Goal: Task Accomplishment & Management: Manage account settings

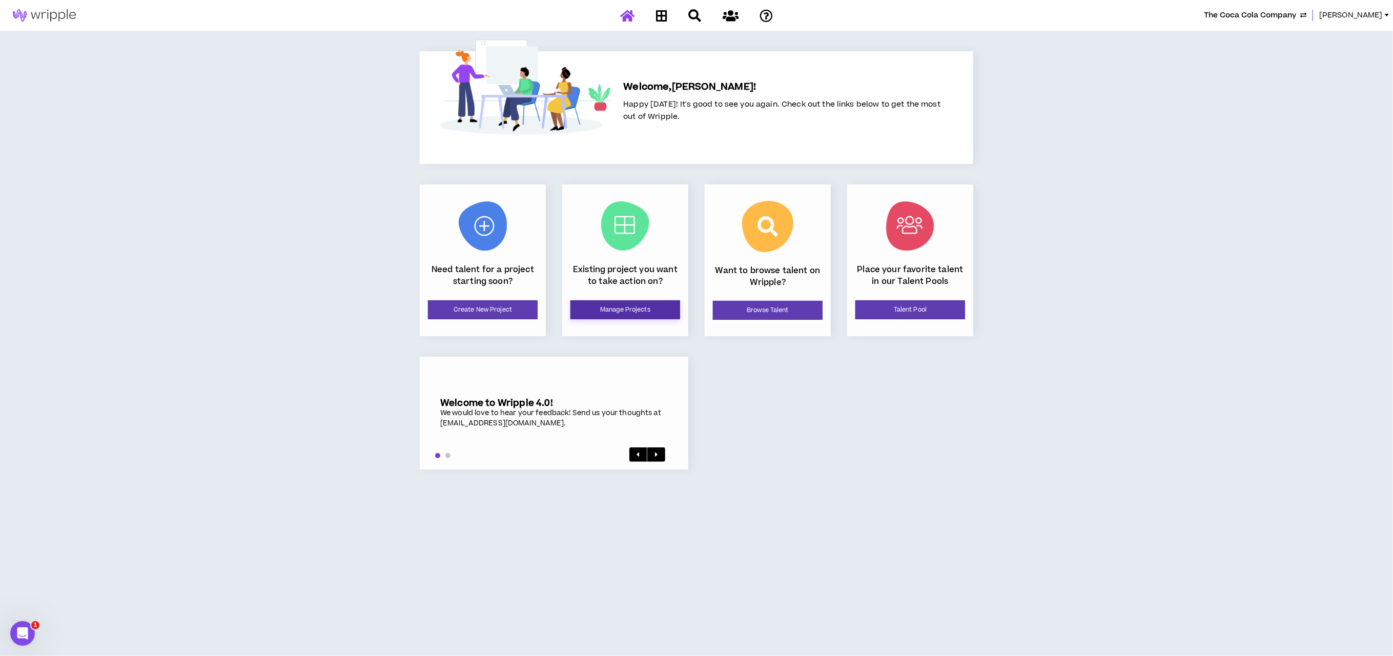
click at [646, 312] on link "Manage Projects" at bounding box center [626, 309] width 110 height 19
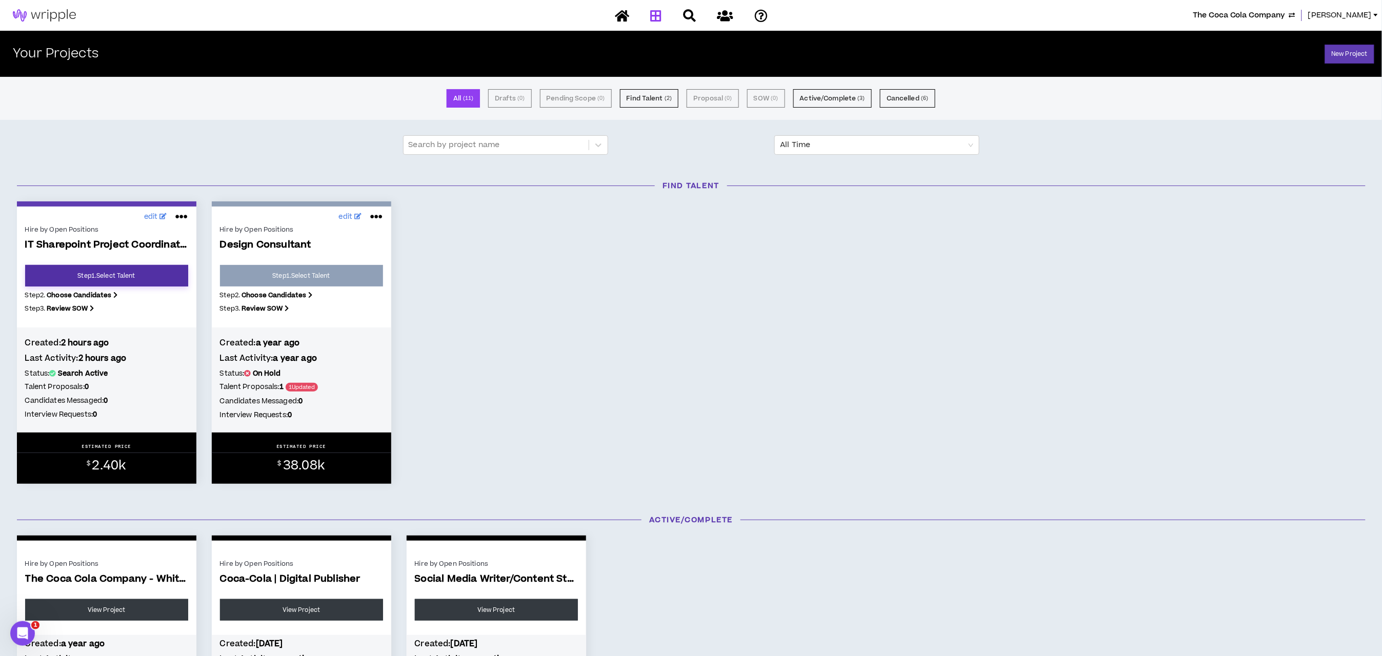
click at [137, 273] on link "Step 1 . Select Talent" at bounding box center [106, 276] width 163 height 22
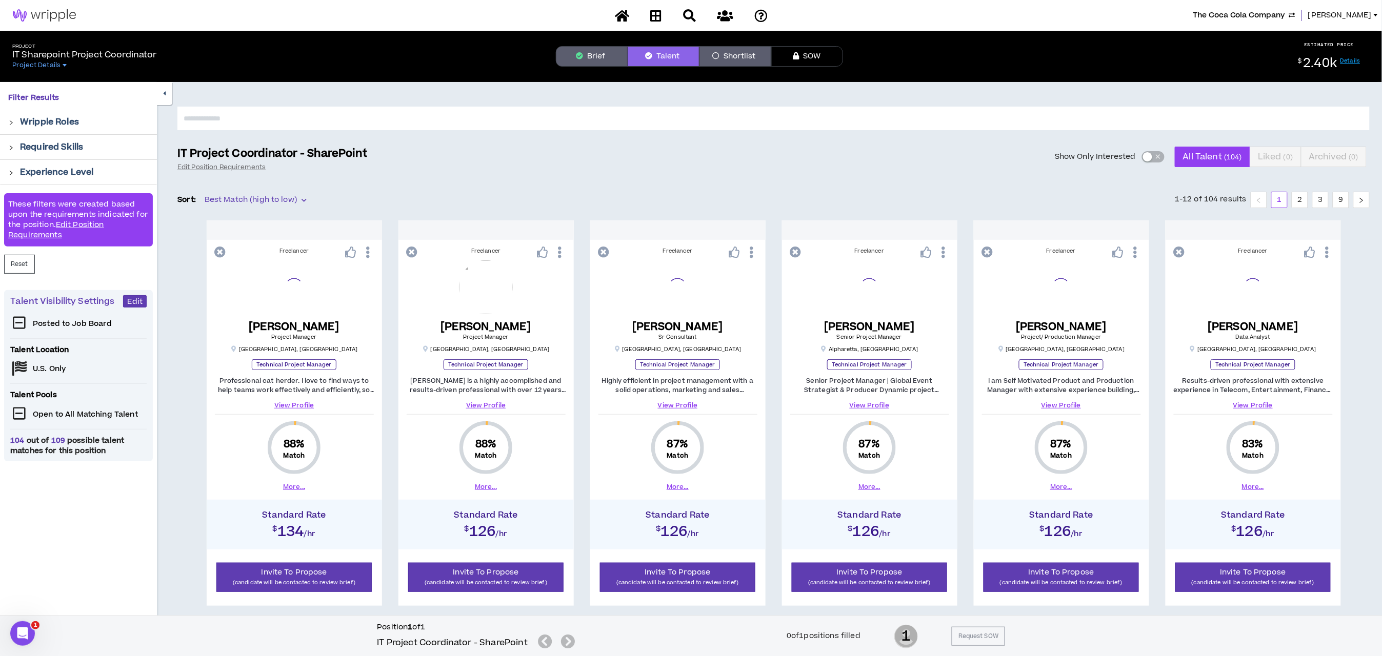
click at [593, 56] on button "Brief" at bounding box center [592, 56] width 72 height 21
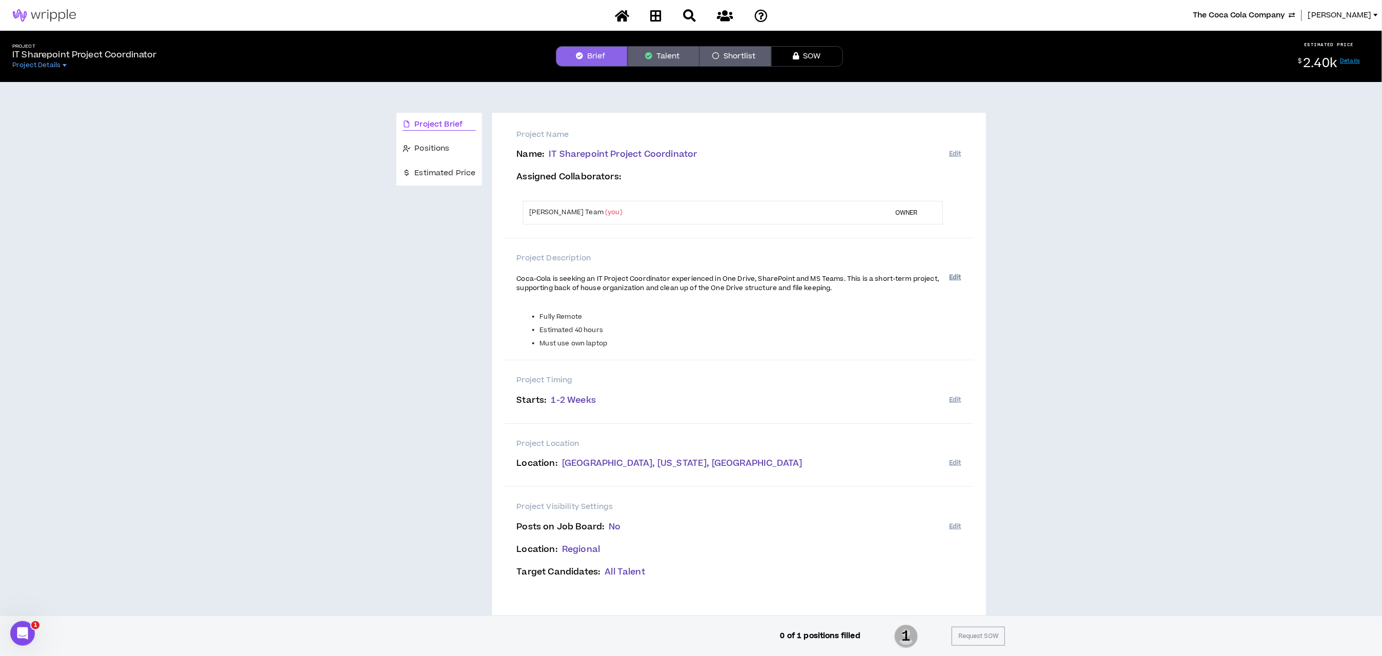
click at [957, 279] on button "Edit" at bounding box center [955, 277] width 12 height 17
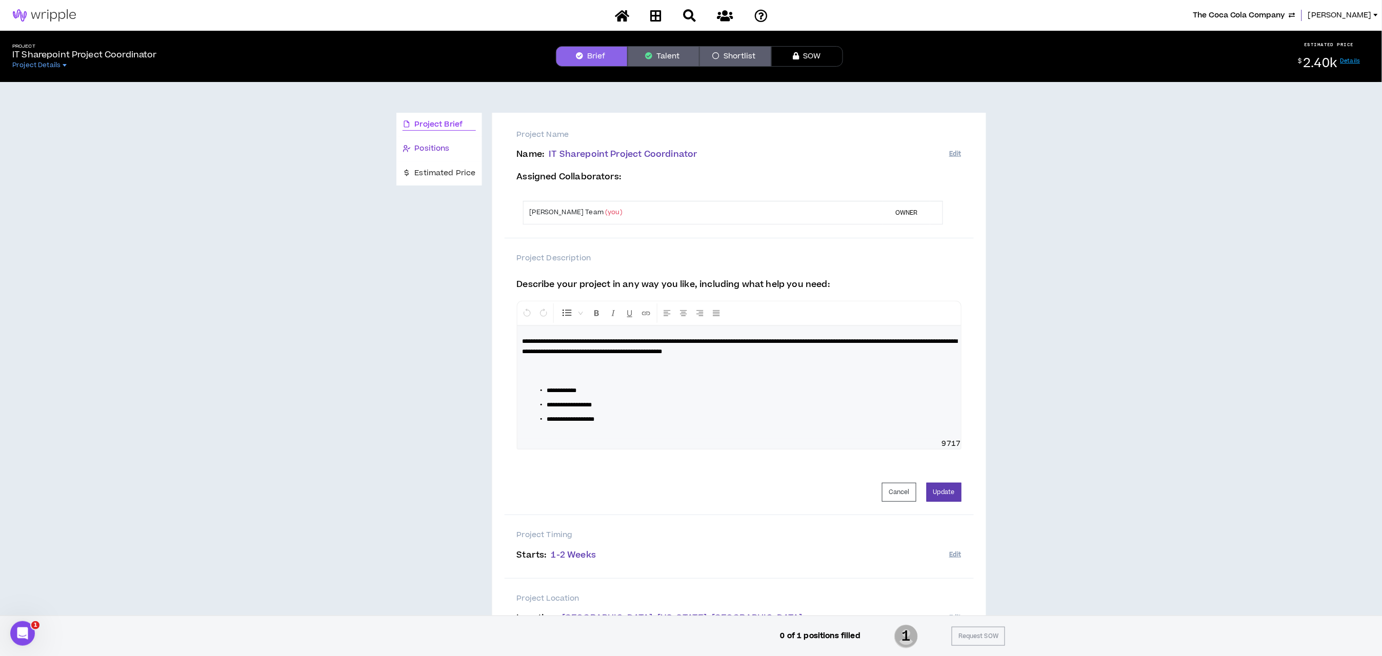
click at [422, 148] on span "Positions" at bounding box center [432, 148] width 35 height 11
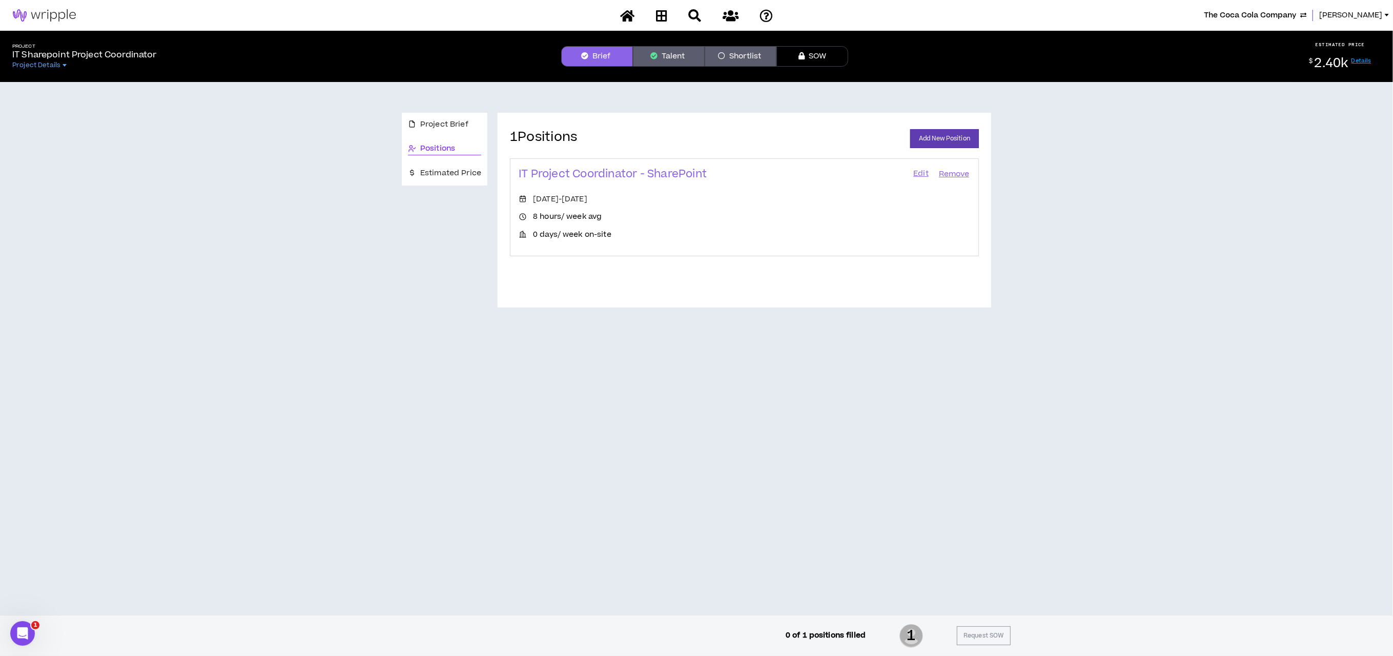
click at [915, 175] on link "Edit" at bounding box center [921, 174] width 17 height 14
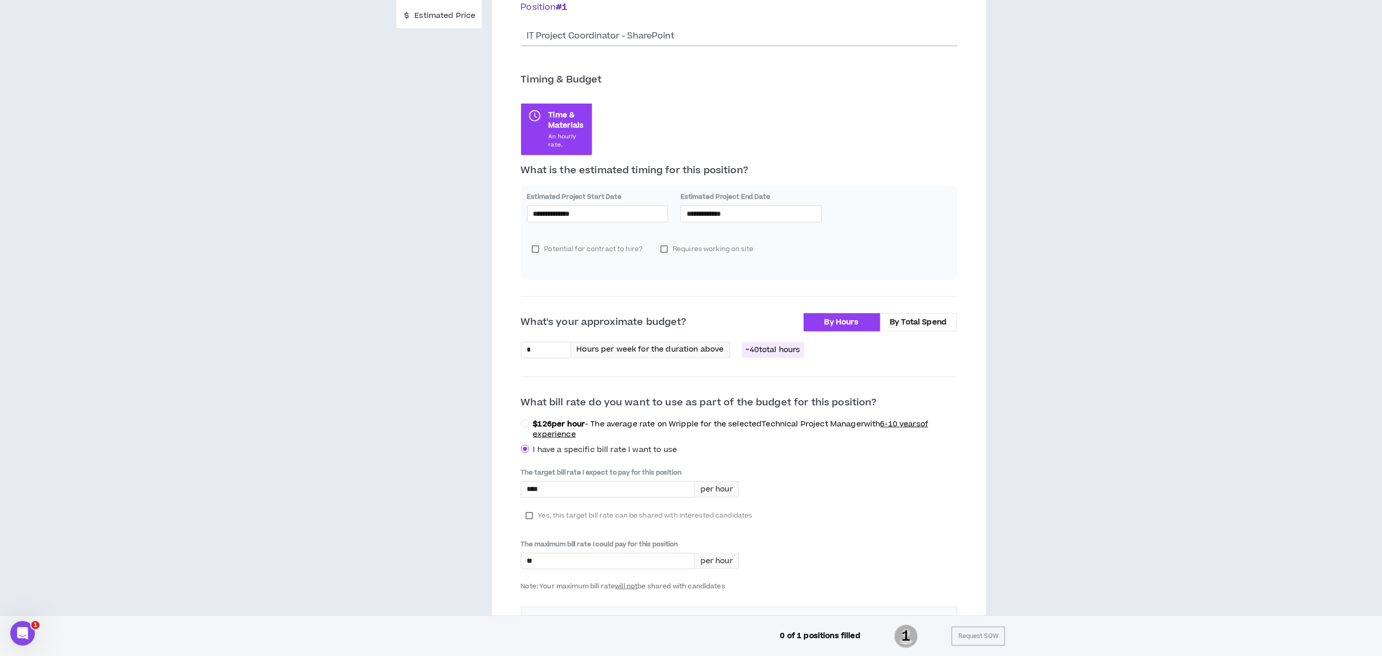
scroll to position [159, 0]
click at [744, 209] on input "**********" at bounding box center [750, 211] width 129 height 11
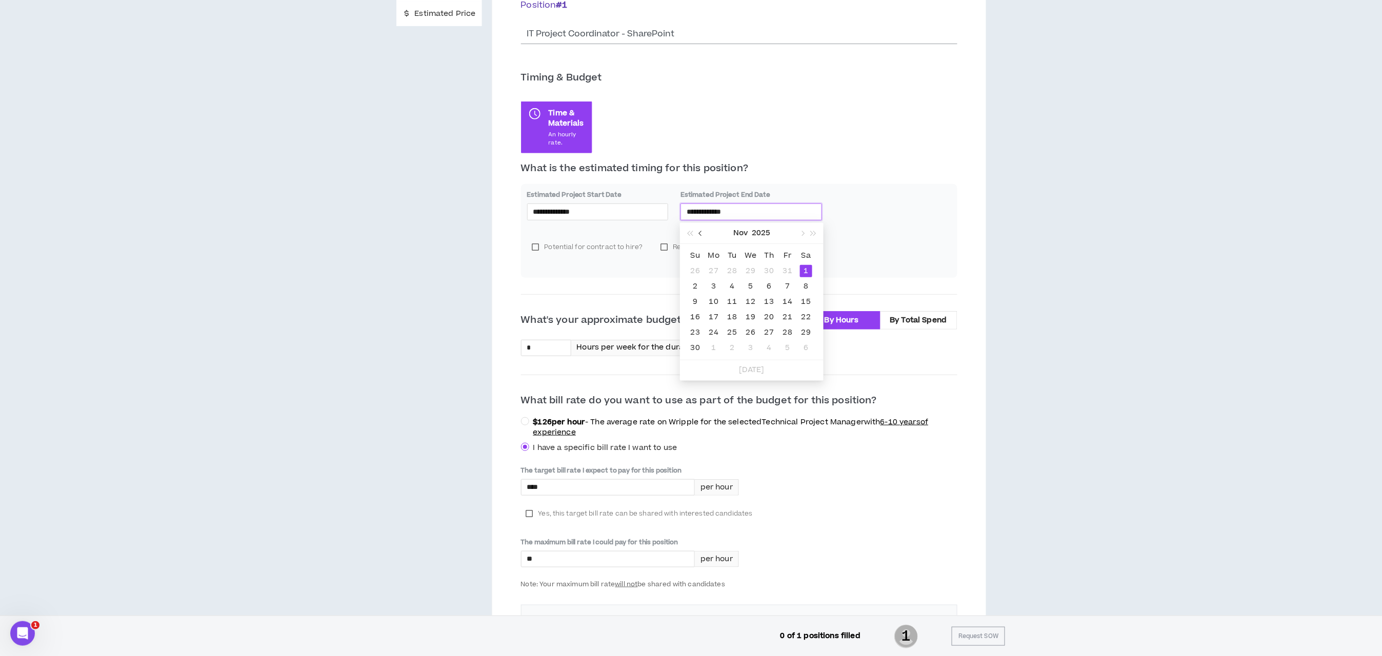
click at [701, 234] on span "button" at bounding box center [701, 233] width 5 height 5
click at [703, 230] on button "button" at bounding box center [700, 233] width 11 height 21
click at [803, 232] on span "button" at bounding box center [801, 233] width 5 height 5
type input "**********"
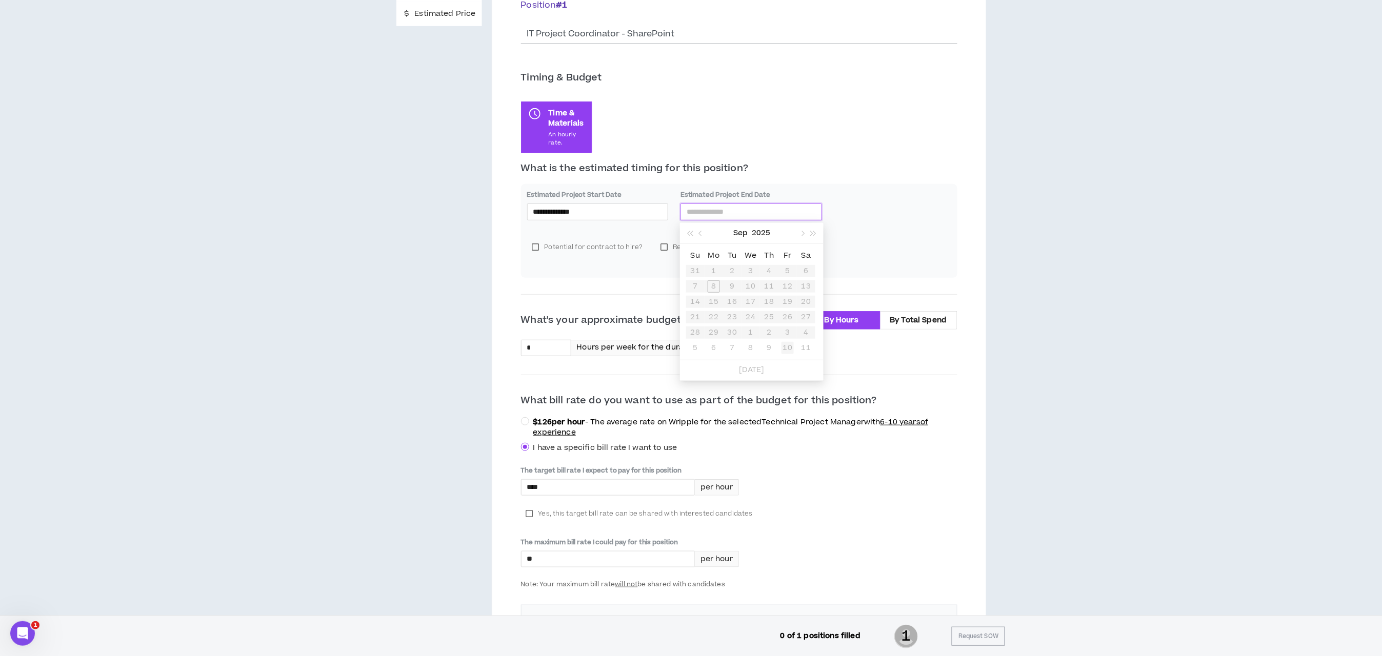
click at [783, 353] on div "10" at bounding box center [787, 348] width 12 height 12
drag, startPoint x: 563, startPoint y: 350, endPoint x: 492, endPoint y: 346, distance: 71.4
type input "**"
click at [714, 214] on input "**********" at bounding box center [750, 211] width 129 height 11
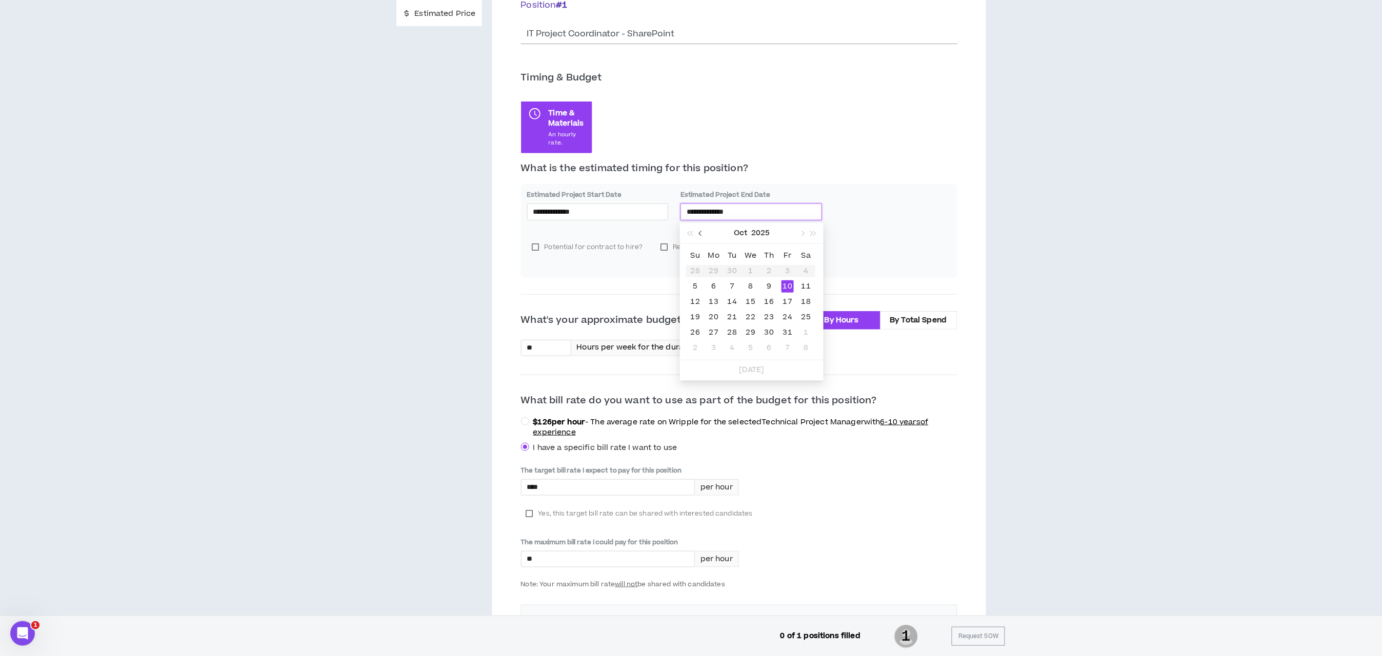
click at [699, 235] on button "button" at bounding box center [700, 233] width 11 height 21
type input "**********"
click at [784, 346] on div "10" at bounding box center [787, 348] width 12 height 12
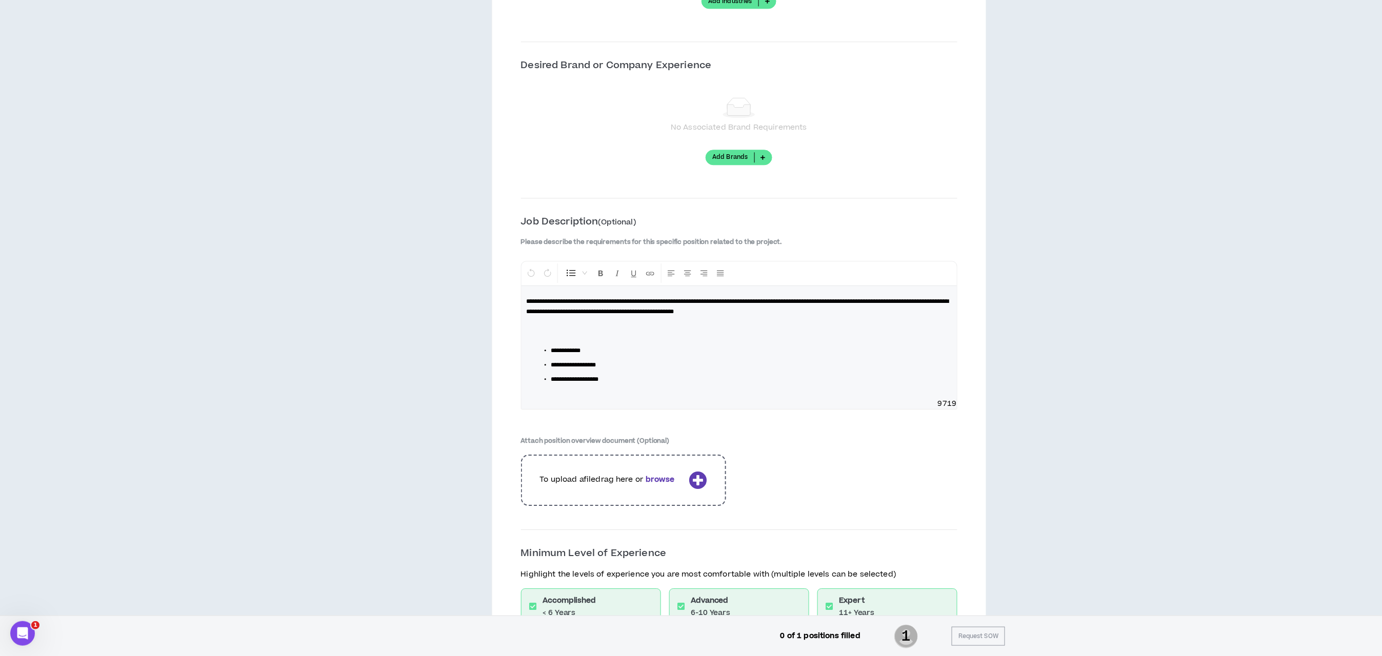
scroll to position [1236, 0]
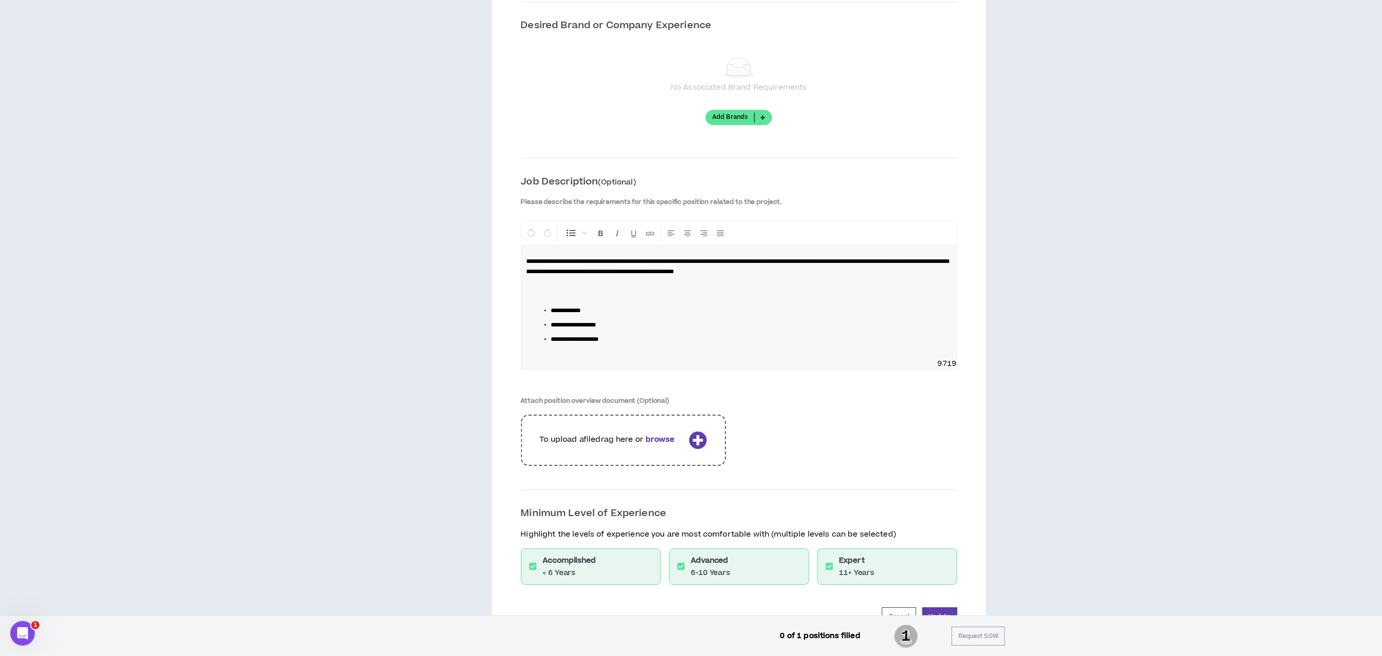
click at [844, 277] on p "**********" at bounding box center [738, 266] width 425 height 21
click at [622, 327] on li "**********" at bounding box center [743, 325] width 384 height 10
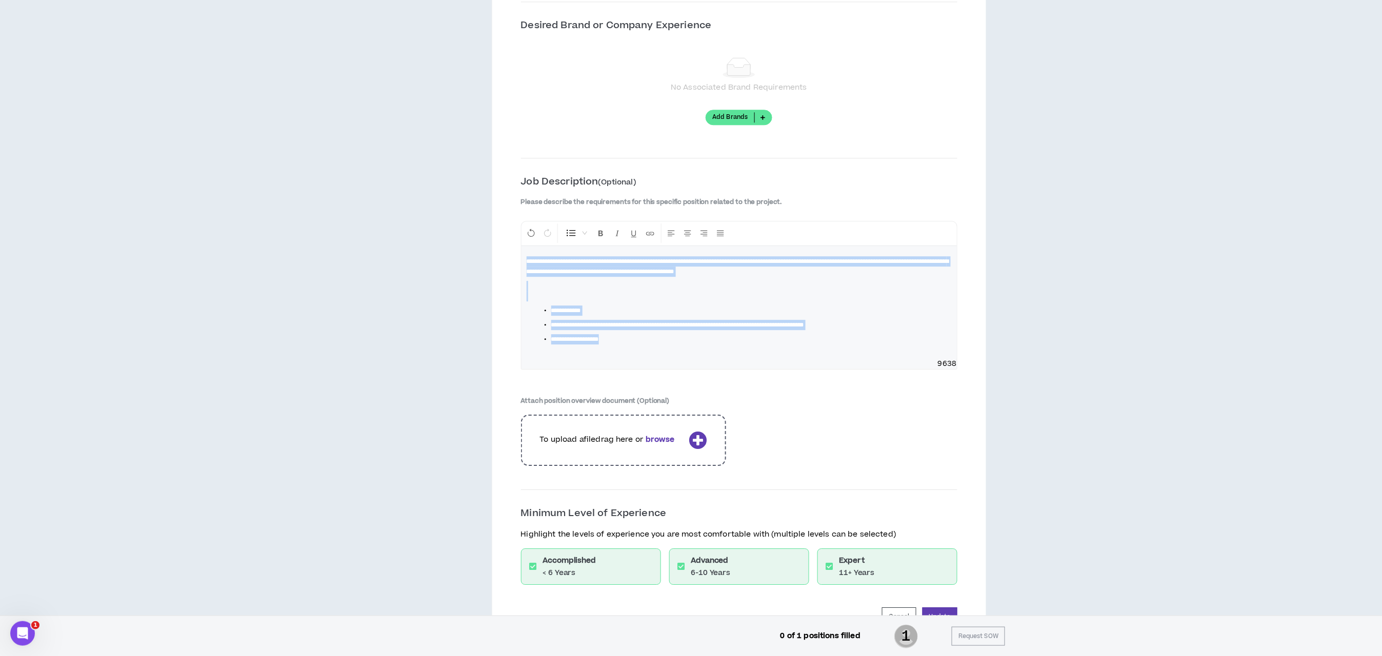
drag, startPoint x: 635, startPoint y: 347, endPoint x: 497, endPoint y: 265, distance: 159.7
copy div "**********"
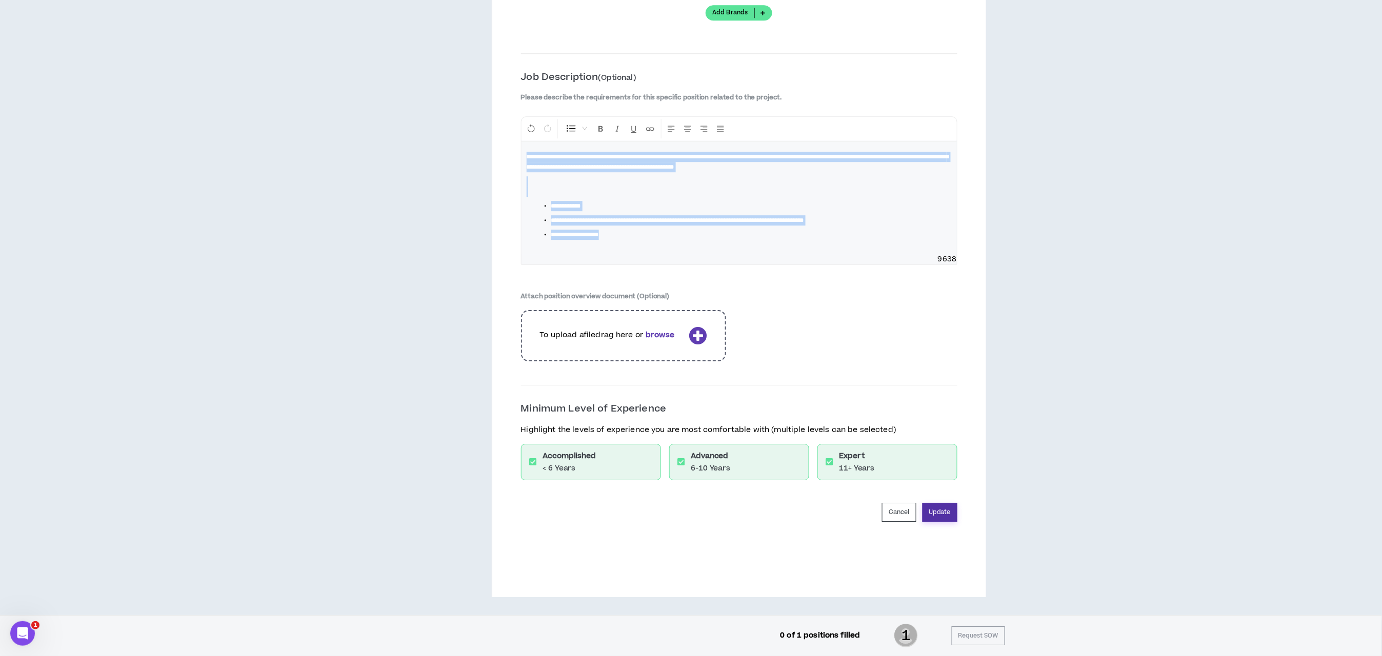
click at [941, 513] on button "Update" at bounding box center [939, 512] width 35 height 19
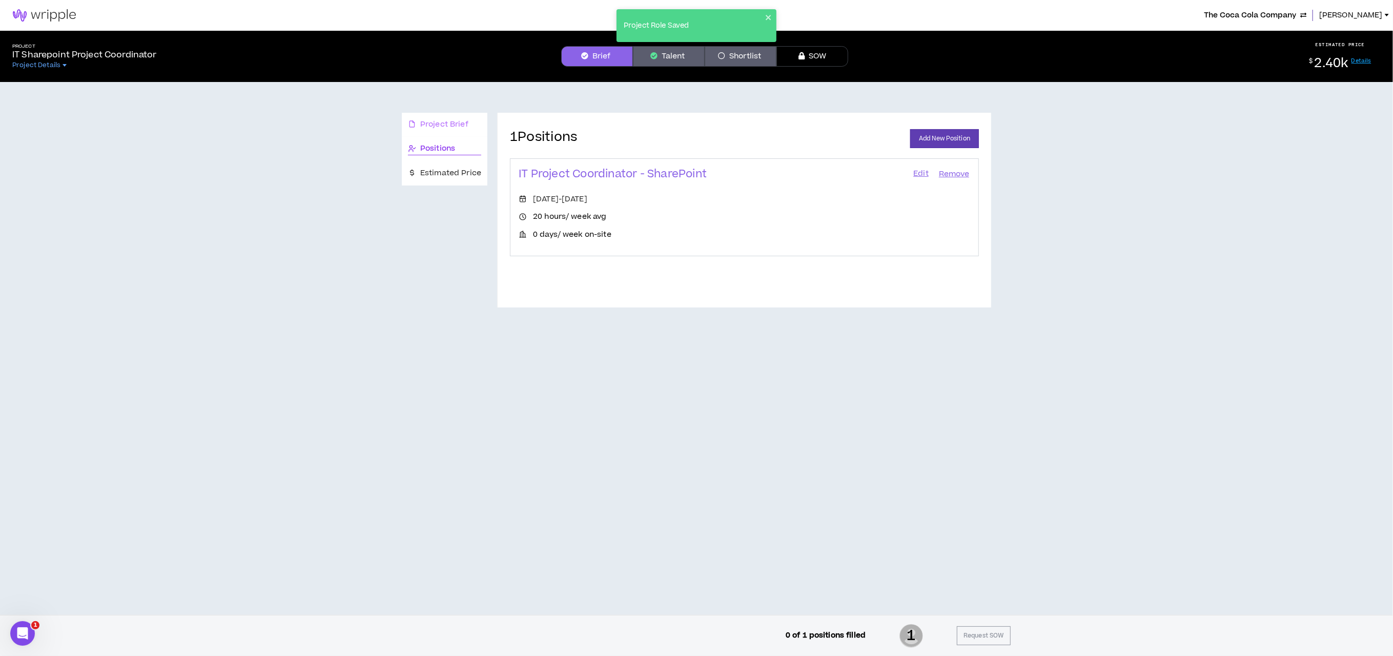
click at [442, 114] on div "Project Brief" at bounding box center [445, 125] width 86 height 24
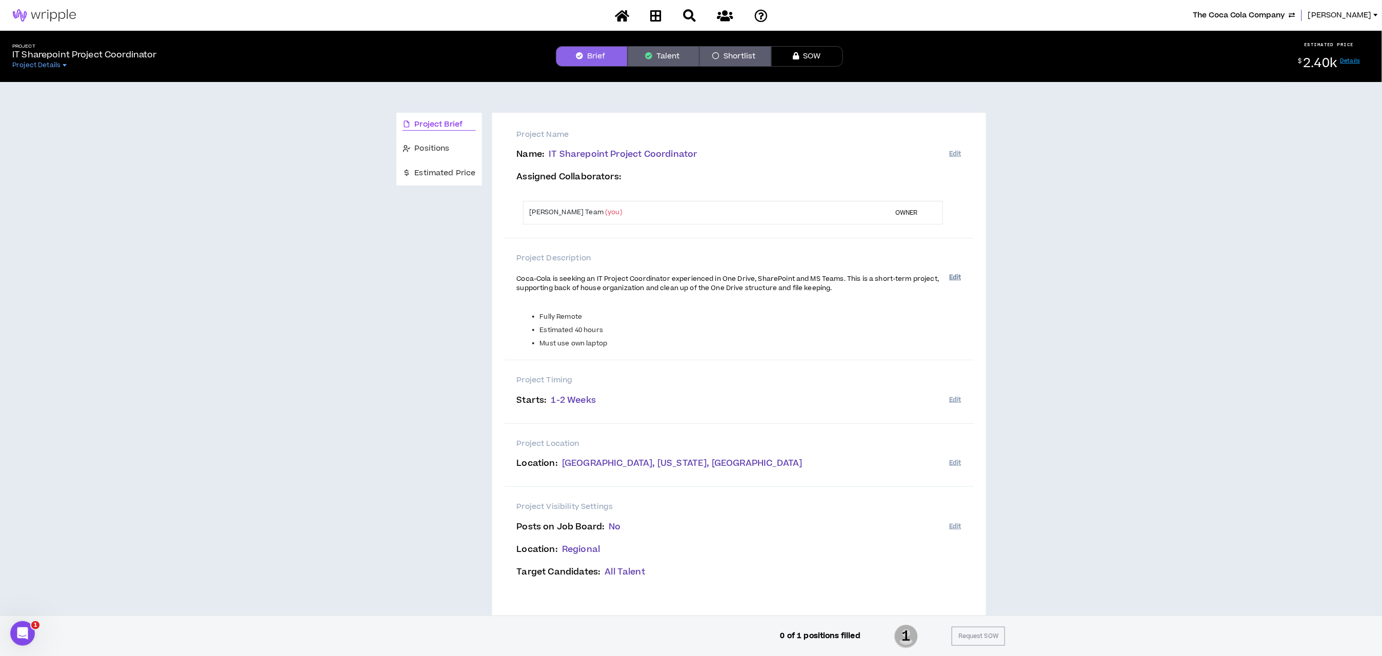
click at [951, 276] on button "Edit" at bounding box center [955, 277] width 12 height 17
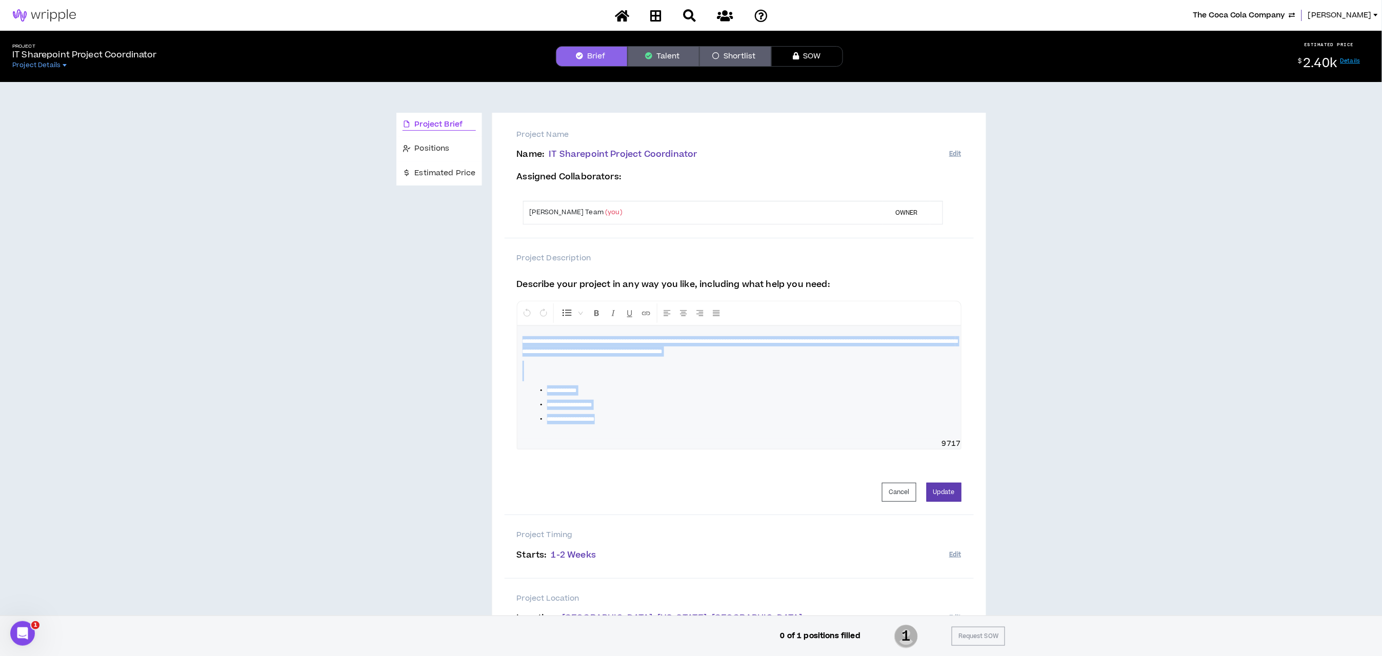
drag, startPoint x: 623, startPoint y: 419, endPoint x: 487, endPoint y: 330, distance: 162.7
click at [487, 330] on div "**********" at bounding box center [691, 452] width 590 height 678
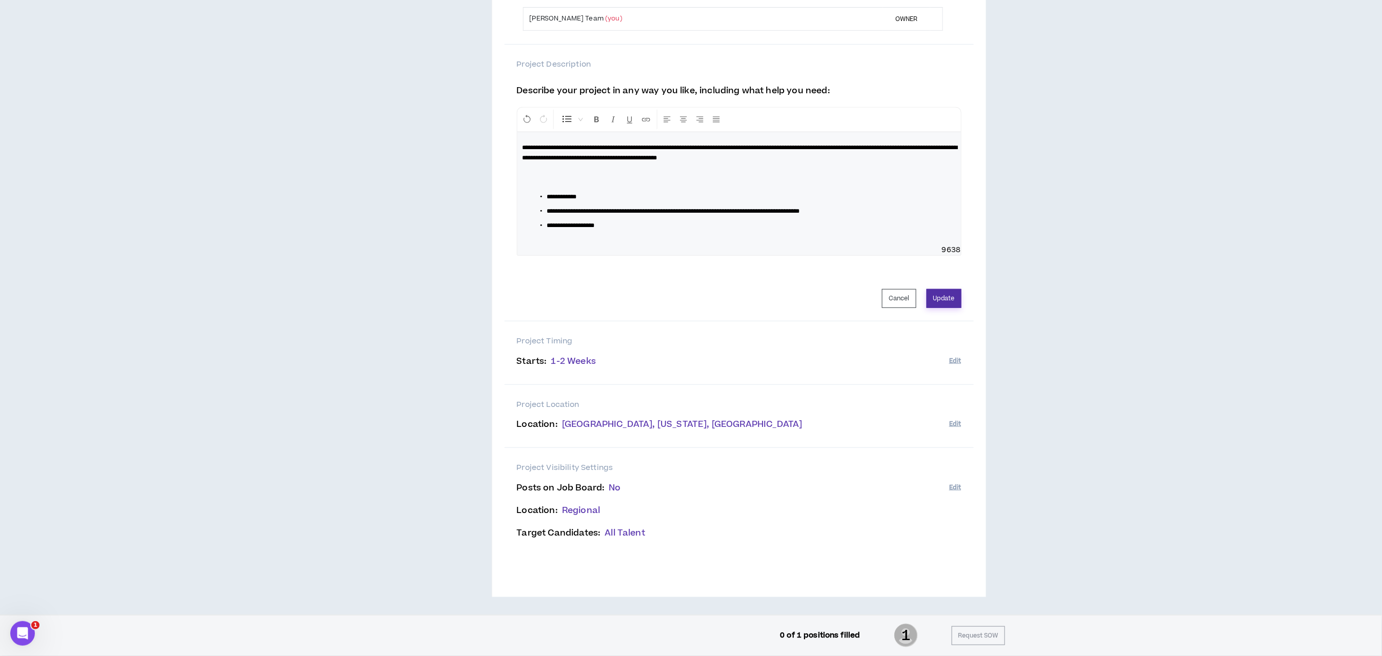
click at [950, 303] on button "Update" at bounding box center [943, 298] width 35 height 19
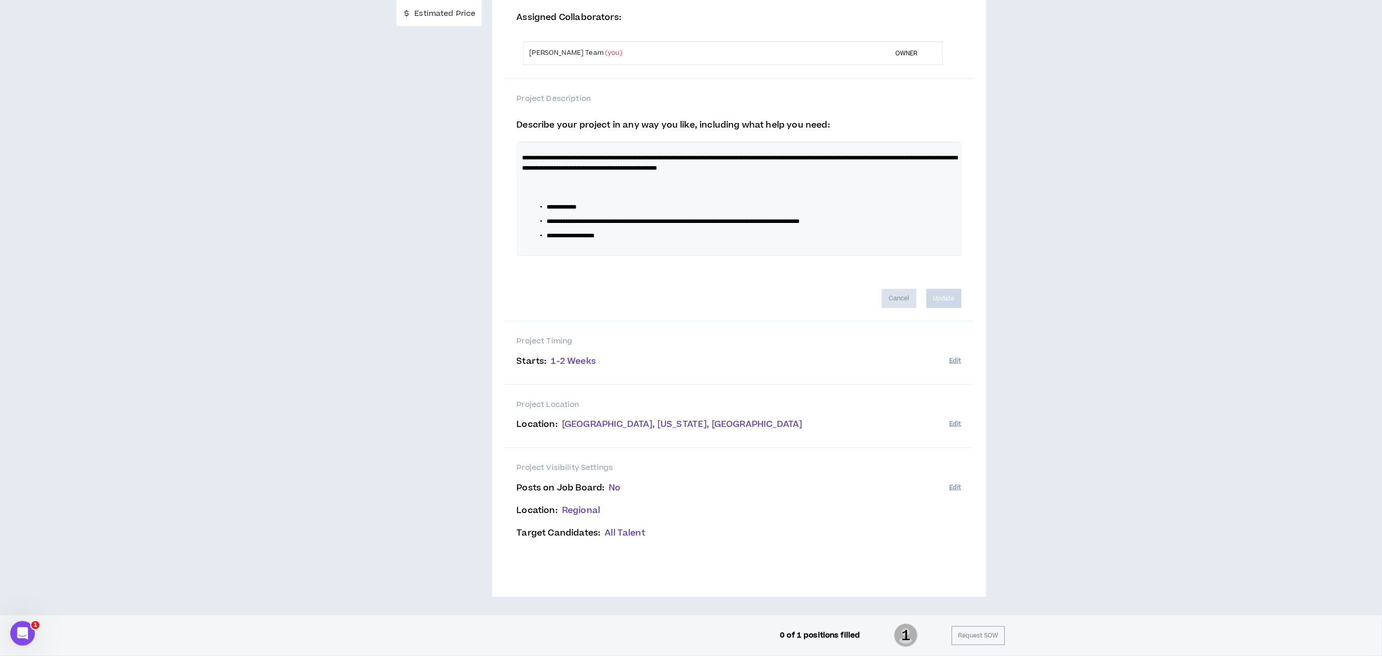
scroll to position [39, 0]
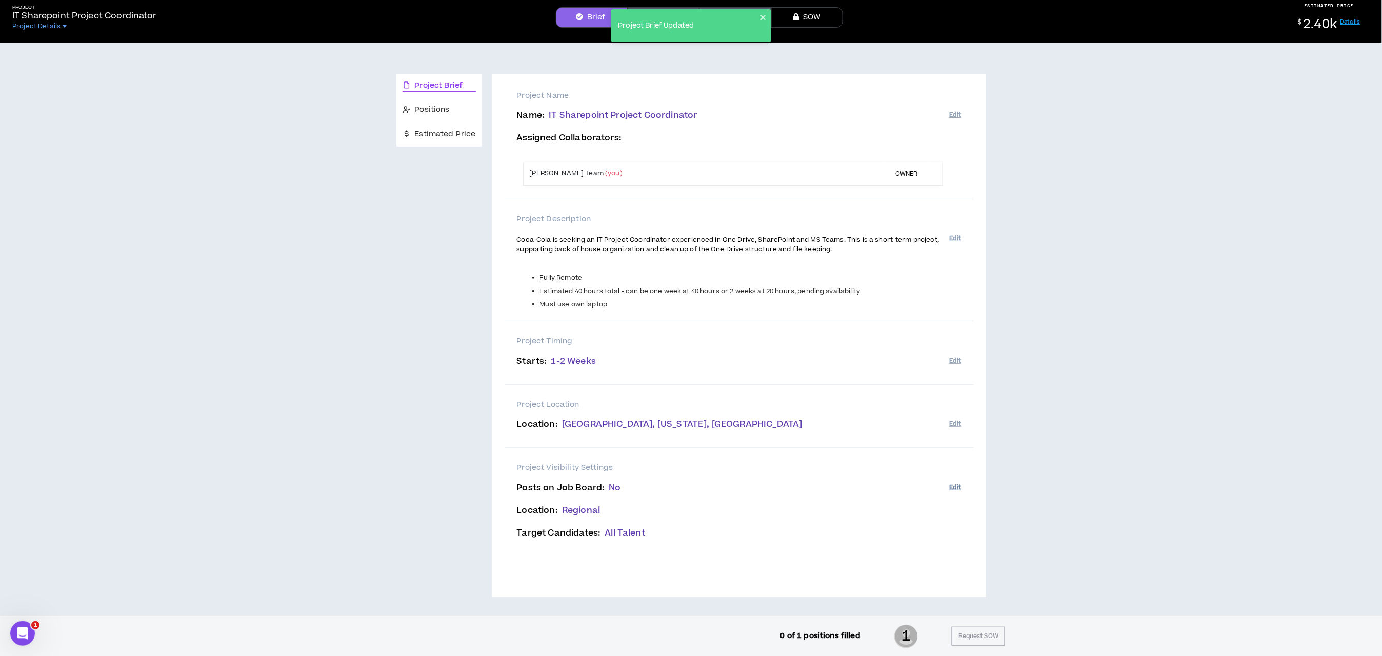
click at [958, 488] on button "Edit" at bounding box center [955, 487] width 12 height 17
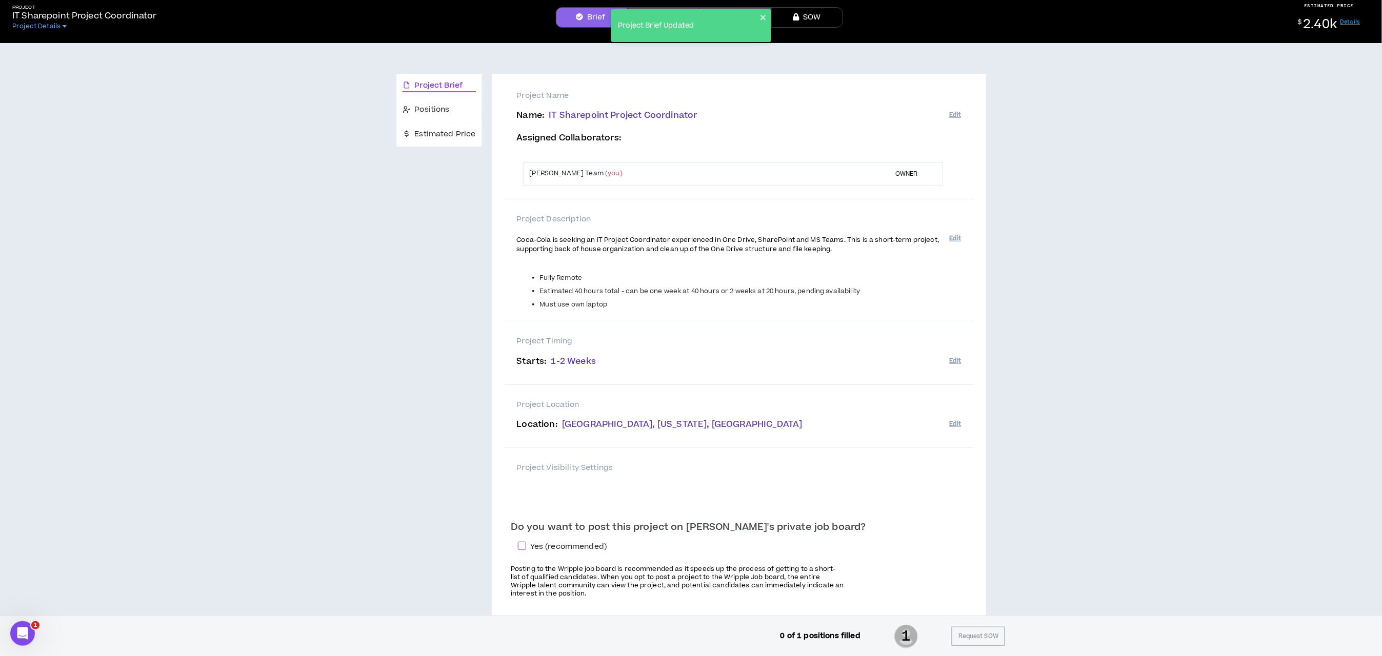
click at [526, 546] on span at bounding box center [522, 546] width 8 height 8
checkbox input "****"
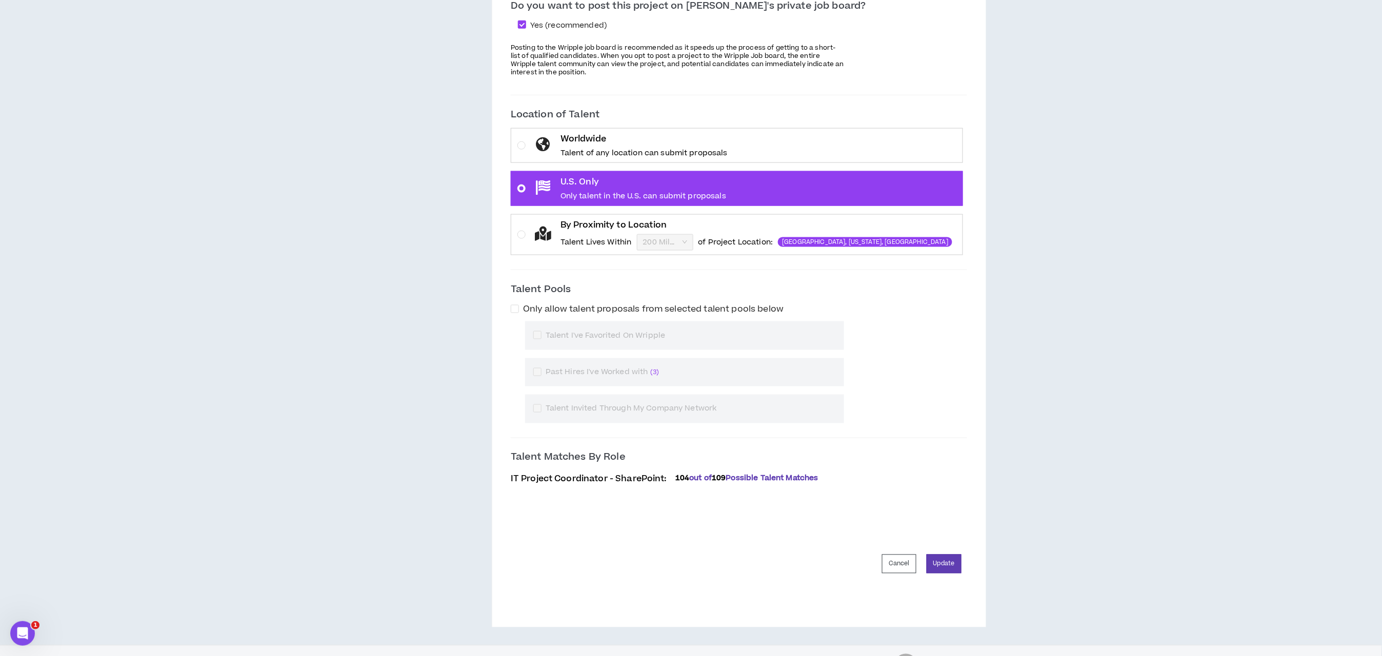
scroll to position [592, 0]
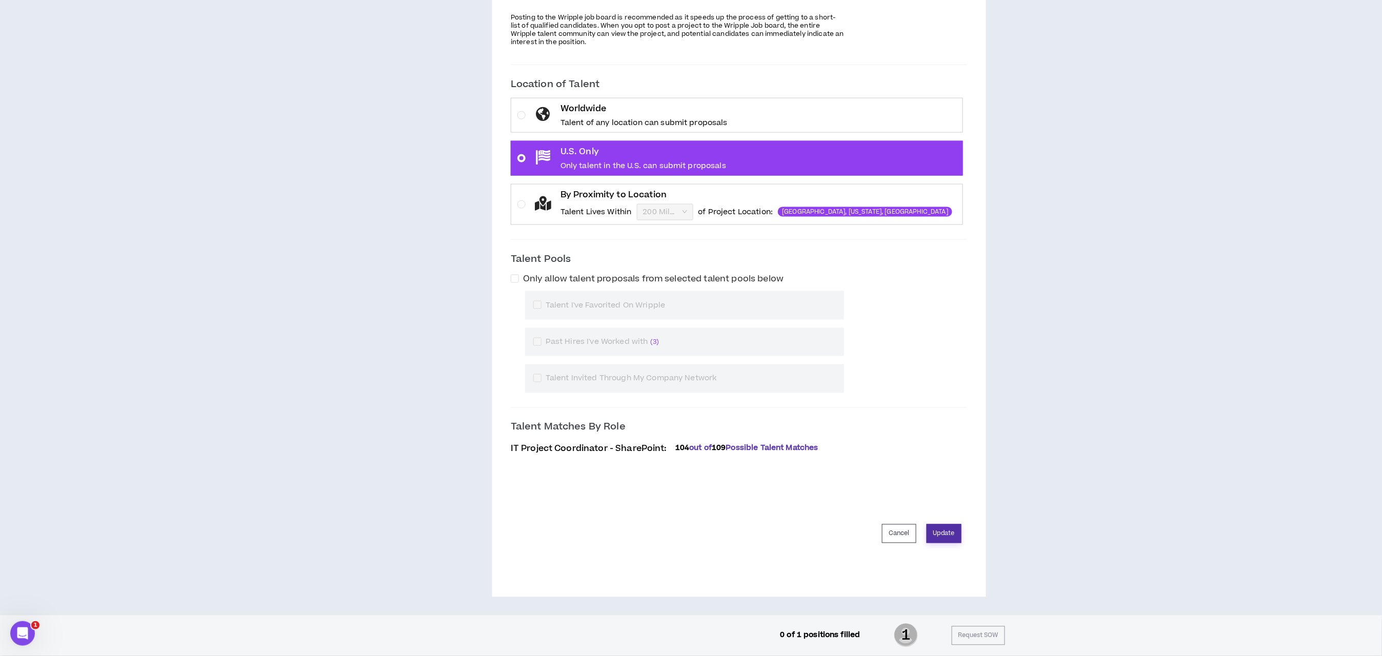
click at [934, 529] on button "Update" at bounding box center [943, 533] width 35 height 19
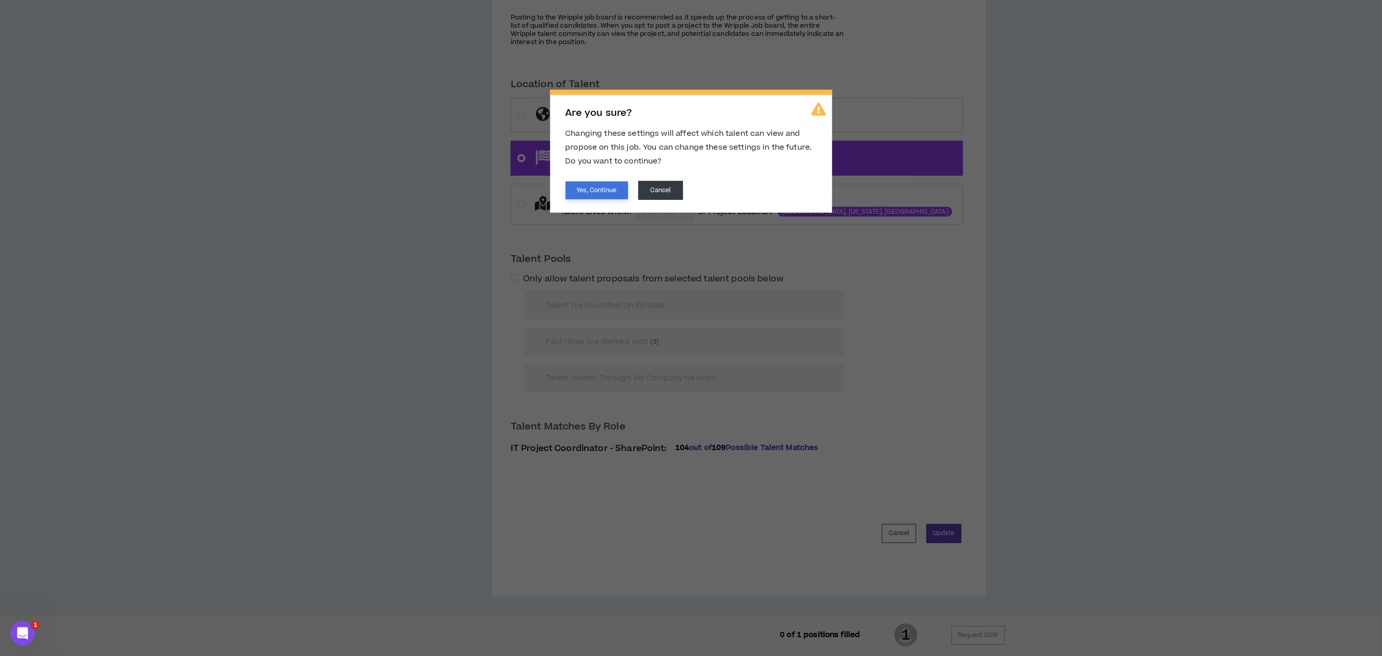
click at [588, 188] on button "Yes, Continue" at bounding box center [596, 190] width 63 height 18
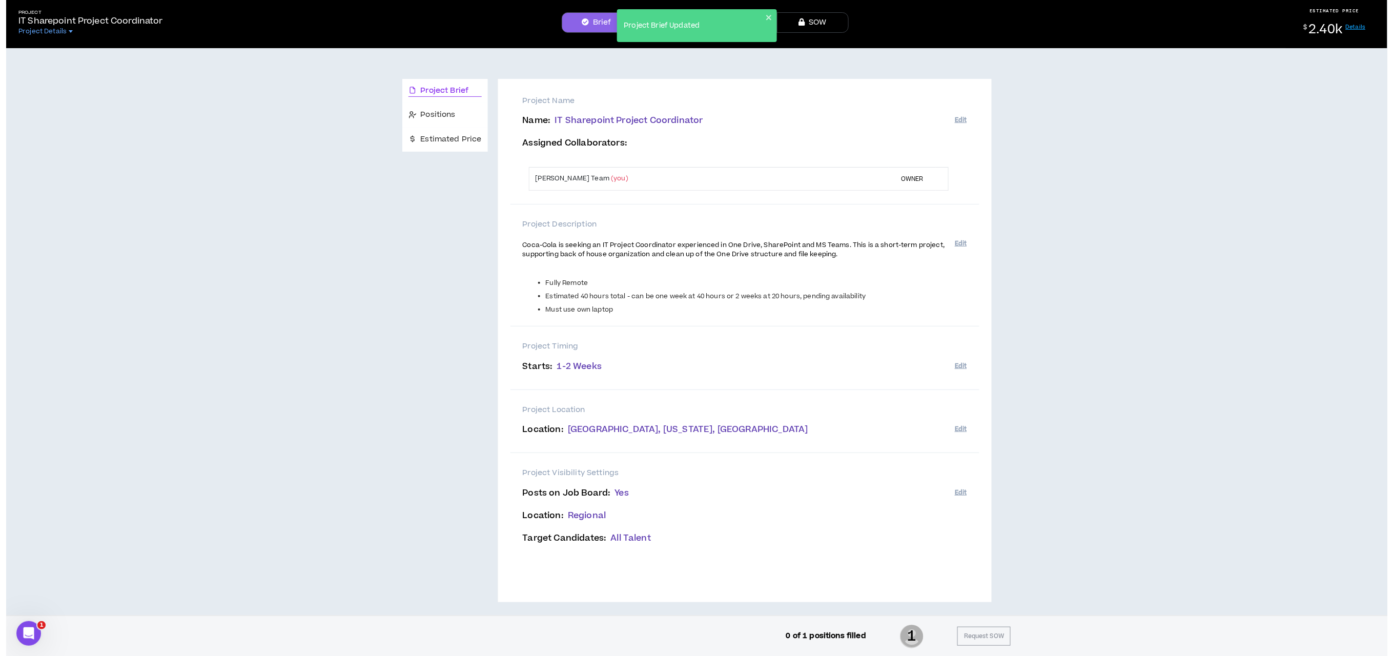
scroll to position [0, 0]
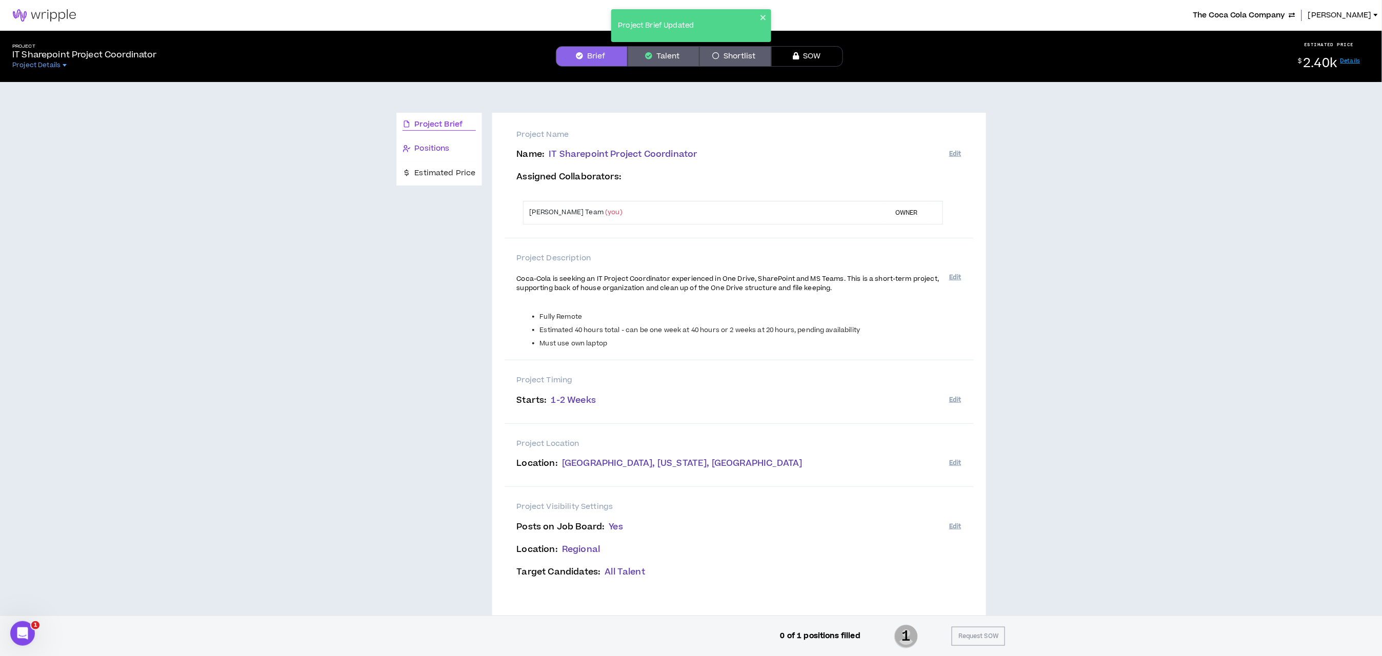
click at [428, 145] on span "Positions" at bounding box center [432, 148] width 35 height 11
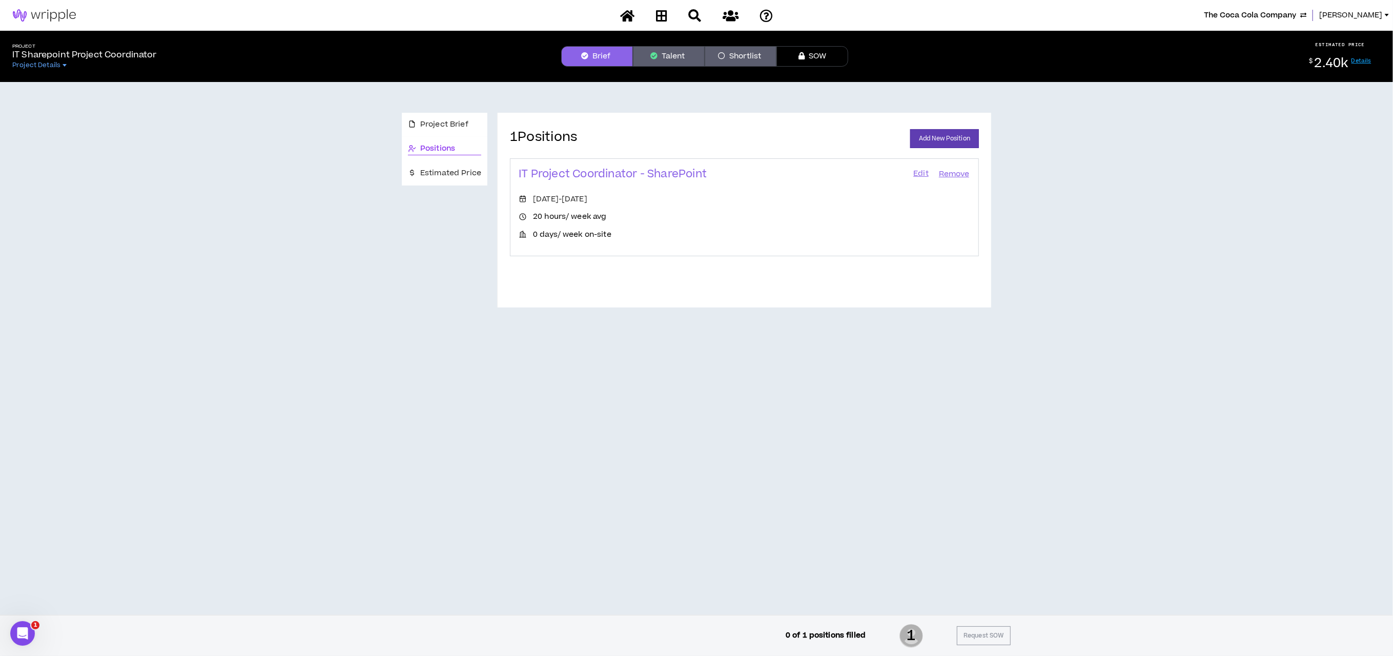
click at [922, 168] on link "Edit" at bounding box center [921, 174] width 17 height 14
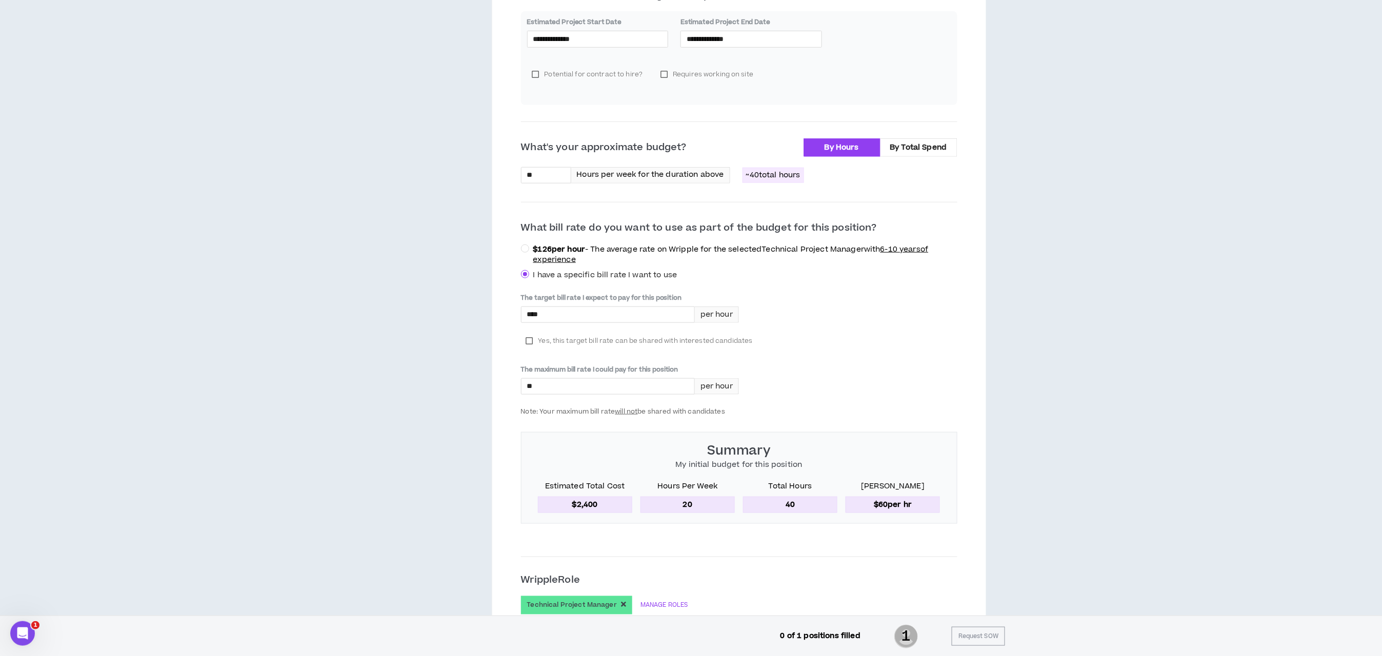
scroll to position [544, 0]
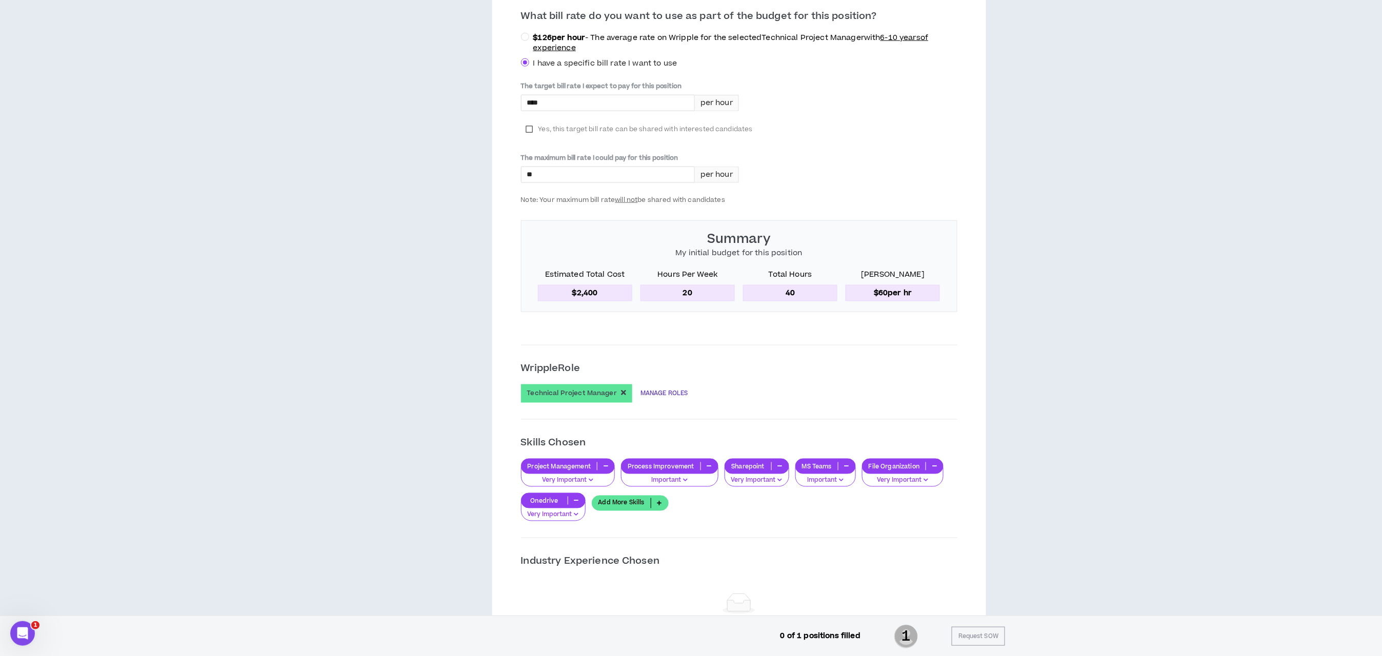
click at [672, 395] on link "MANAGE ROLES" at bounding box center [663, 393] width 47 height 18
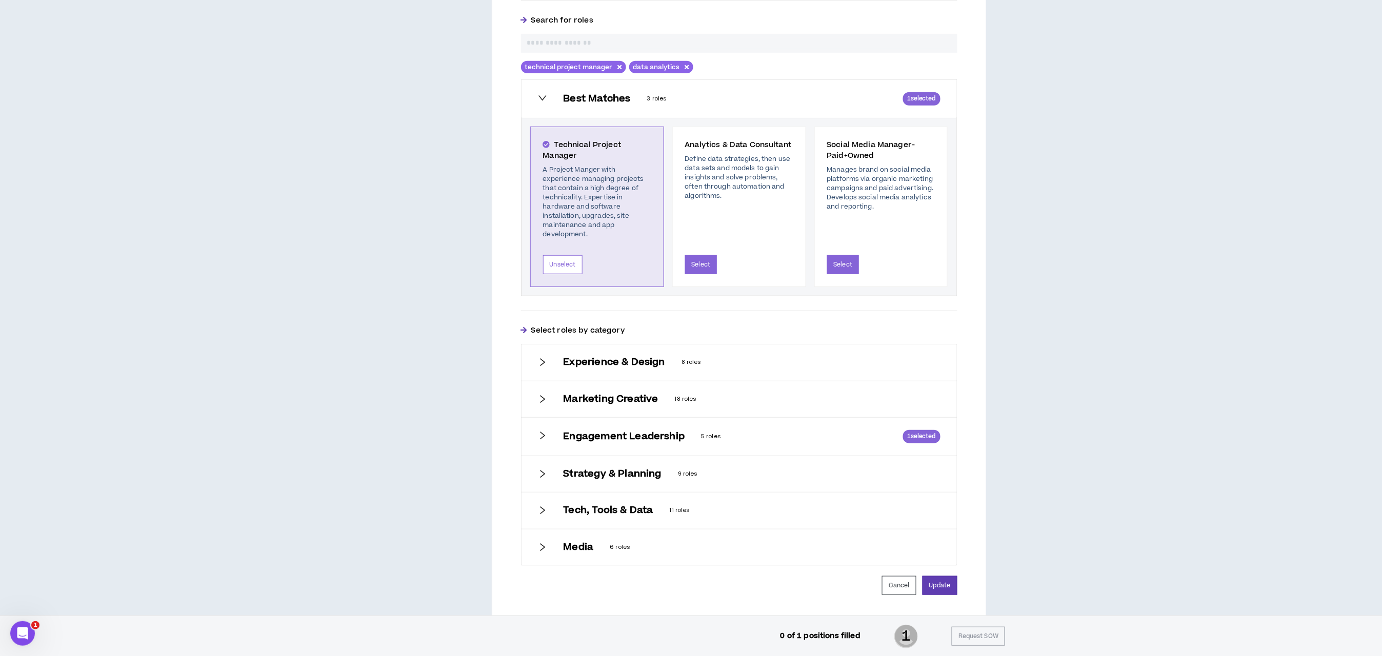
scroll to position [231, 0]
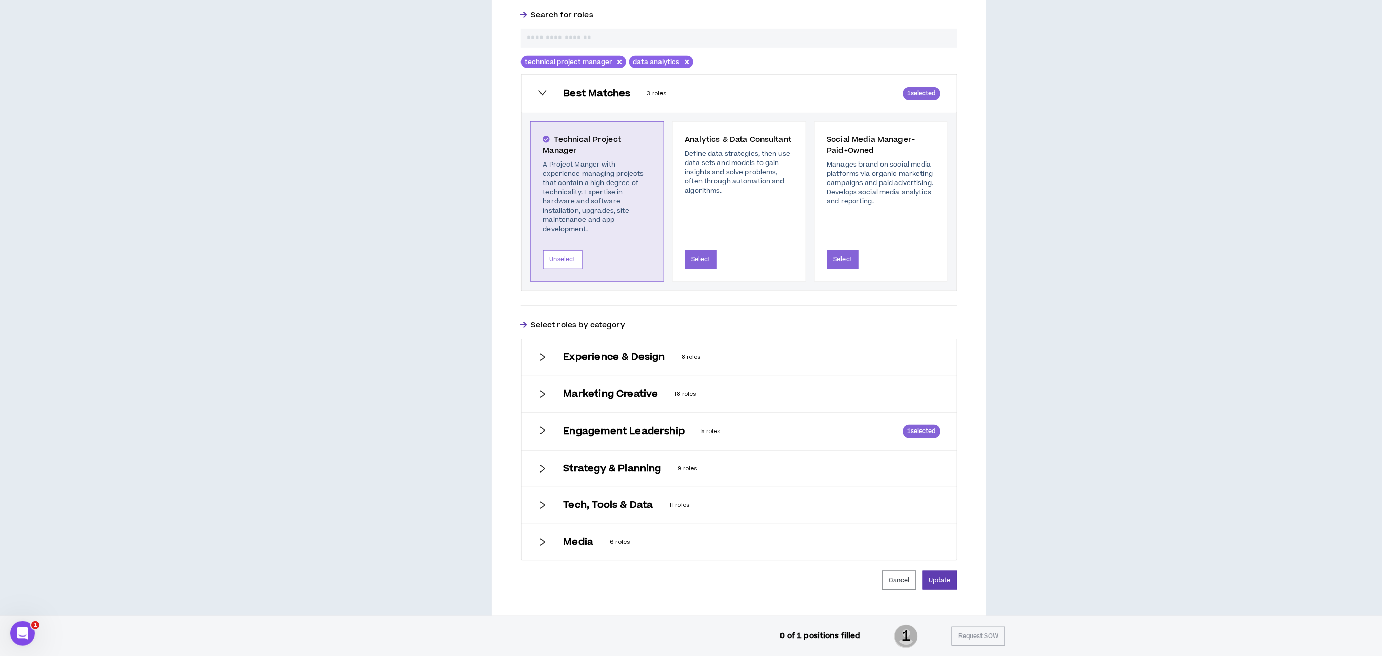
click at [544, 396] on icon "right" at bounding box center [542, 394] width 9 height 9
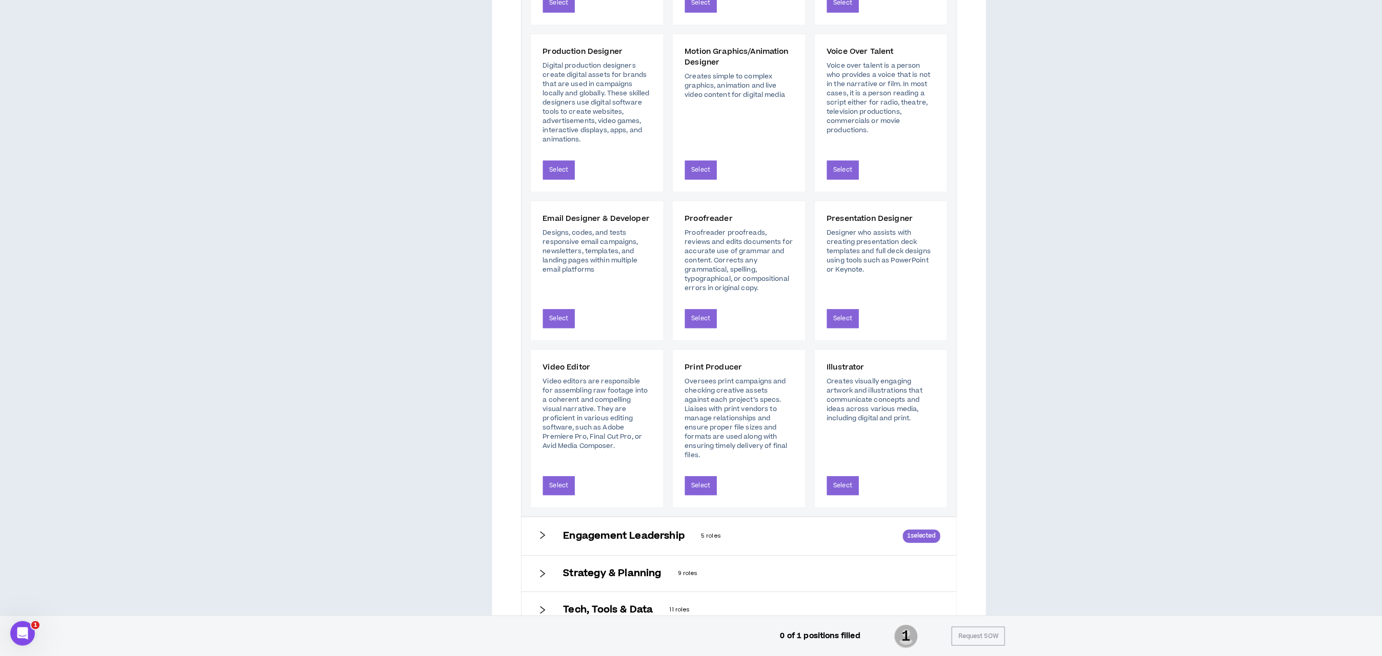
scroll to position [1077, 0]
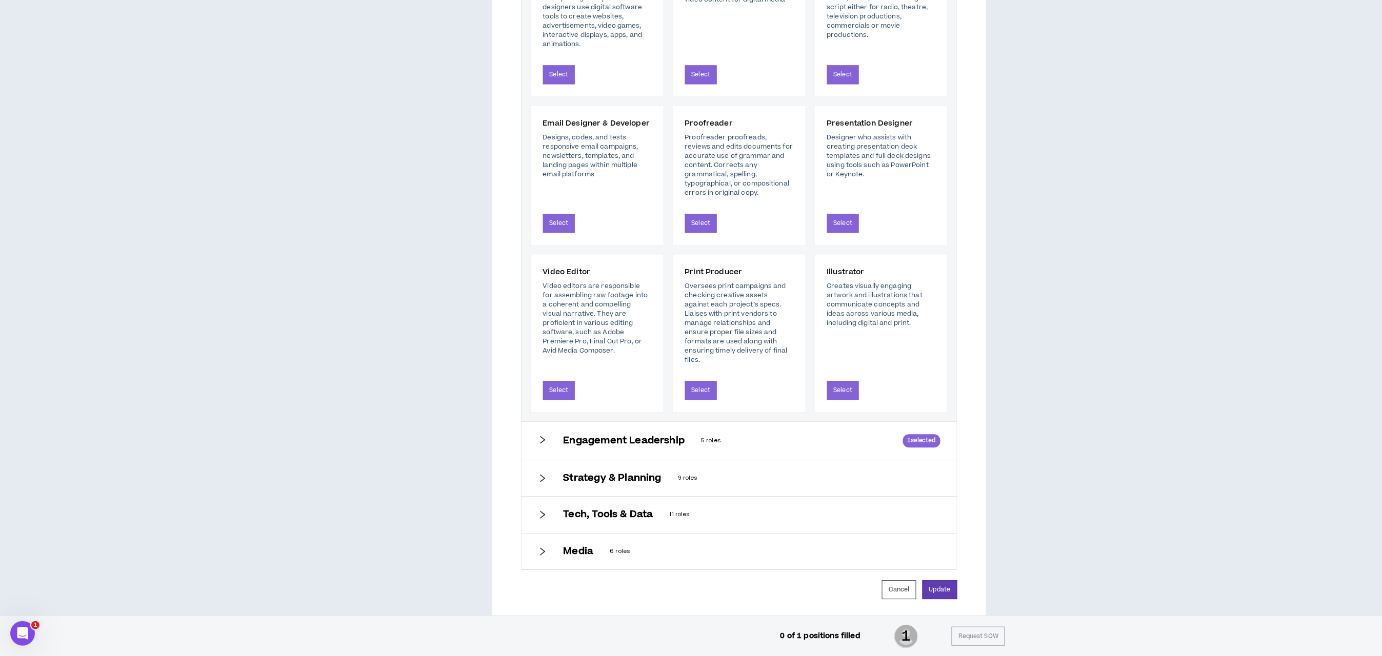
click at [543, 438] on icon "right" at bounding box center [542, 440] width 5 height 8
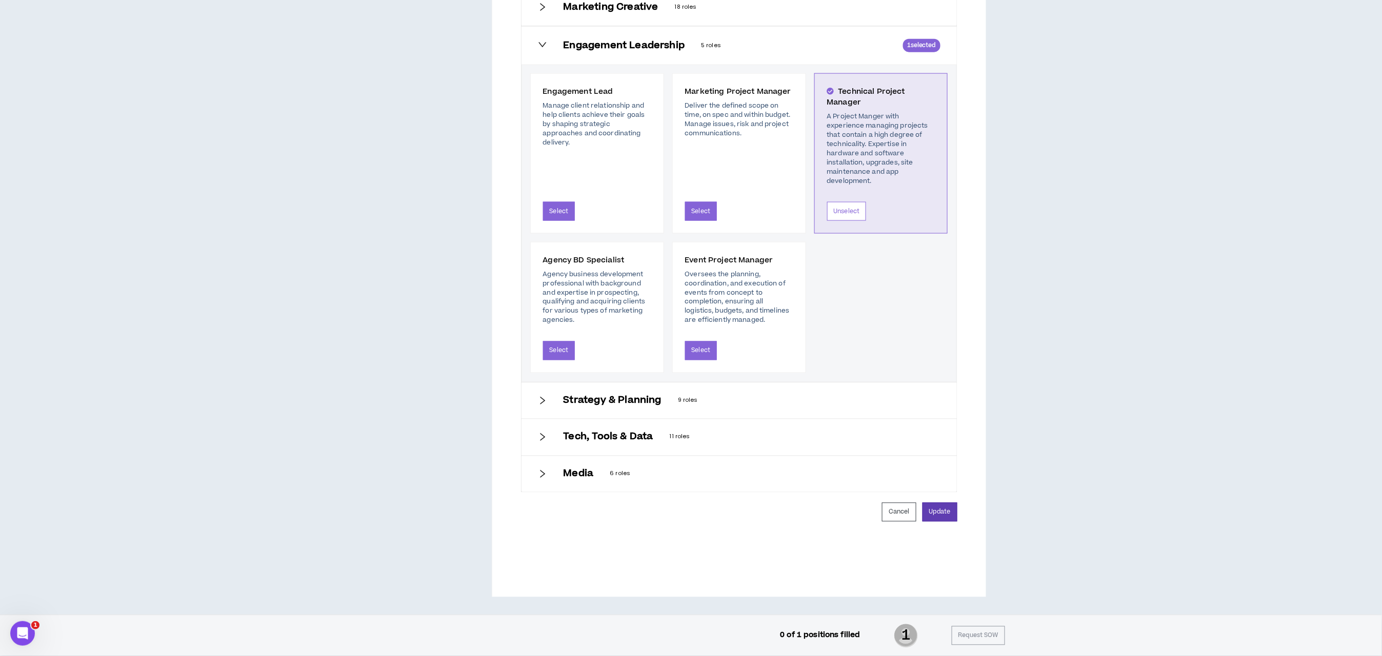
scroll to position [621, 0]
click at [703, 208] on button "Select" at bounding box center [701, 211] width 32 height 19
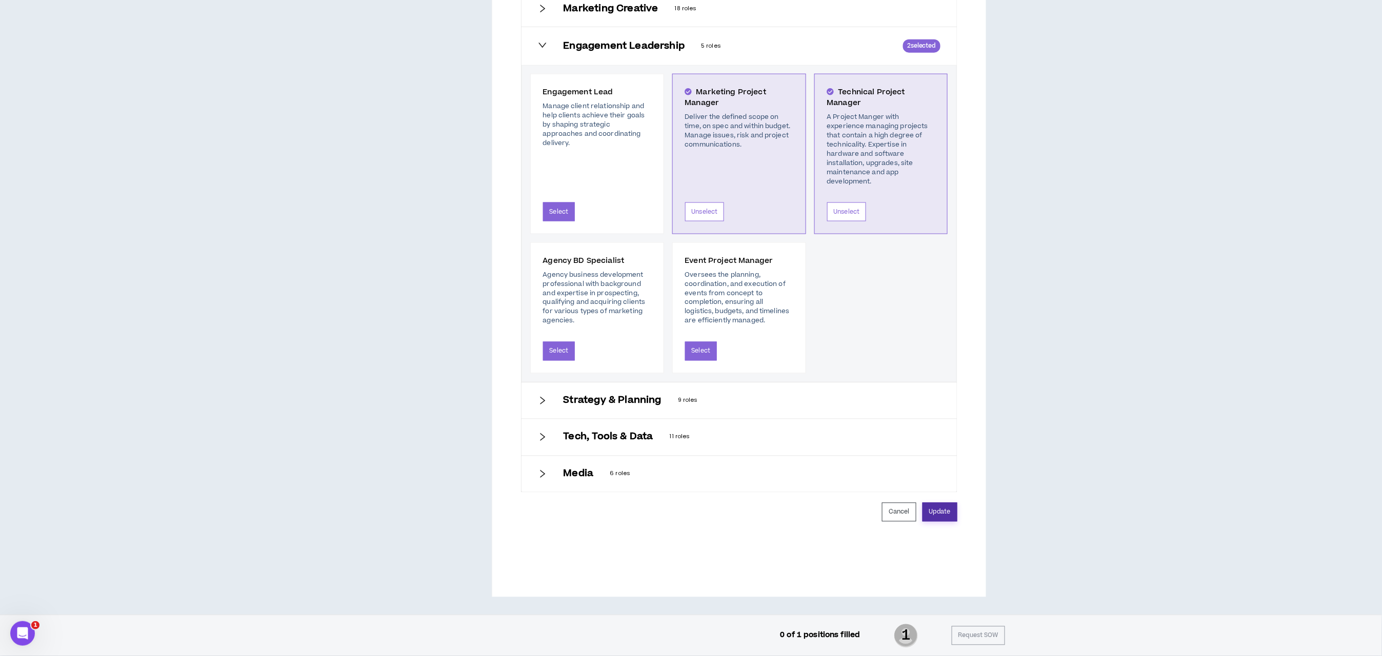
click at [948, 518] on button "Update" at bounding box center [939, 512] width 35 height 19
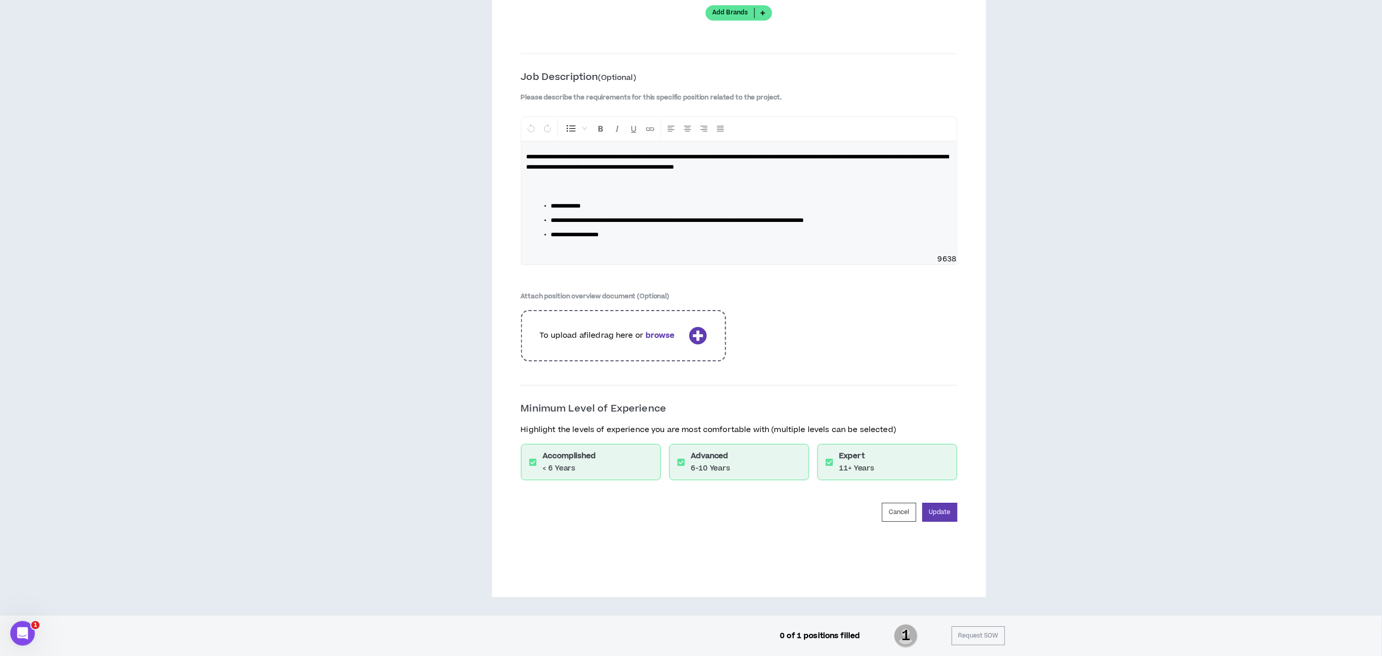
scroll to position [1337, 0]
click at [947, 520] on button "Update" at bounding box center [939, 512] width 35 height 19
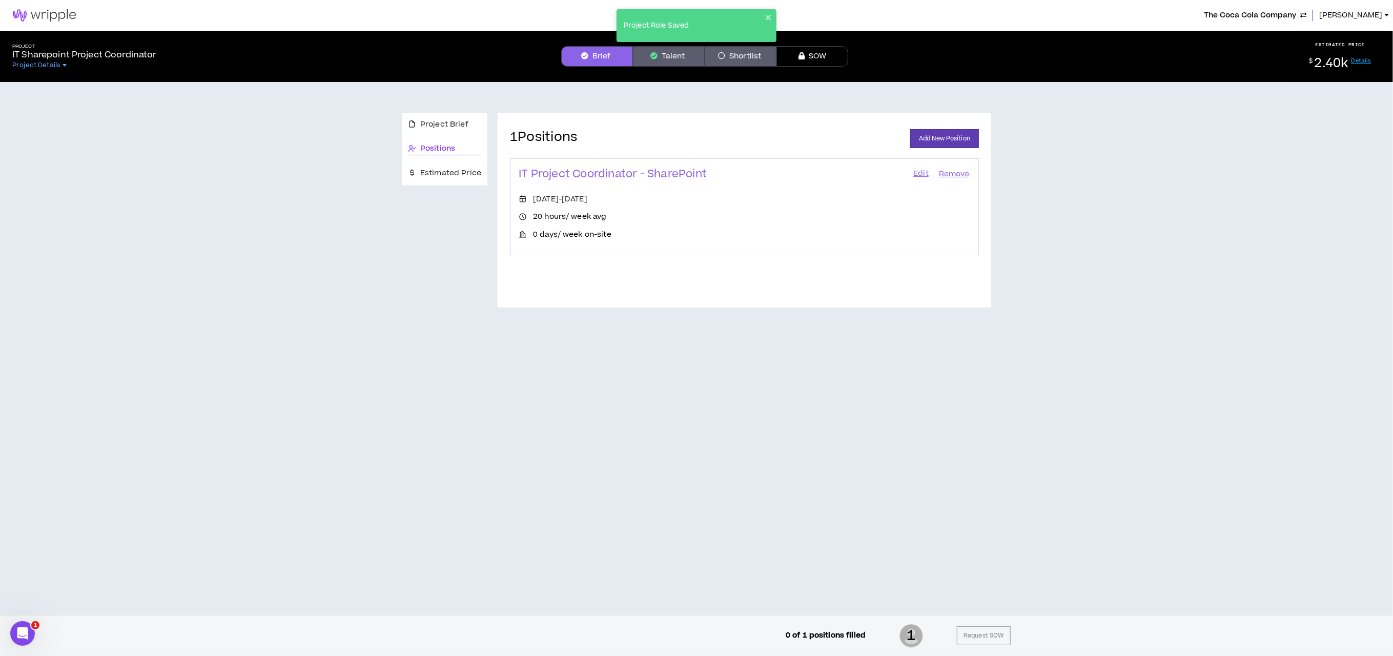
click at [915, 176] on link "Edit" at bounding box center [921, 174] width 17 height 14
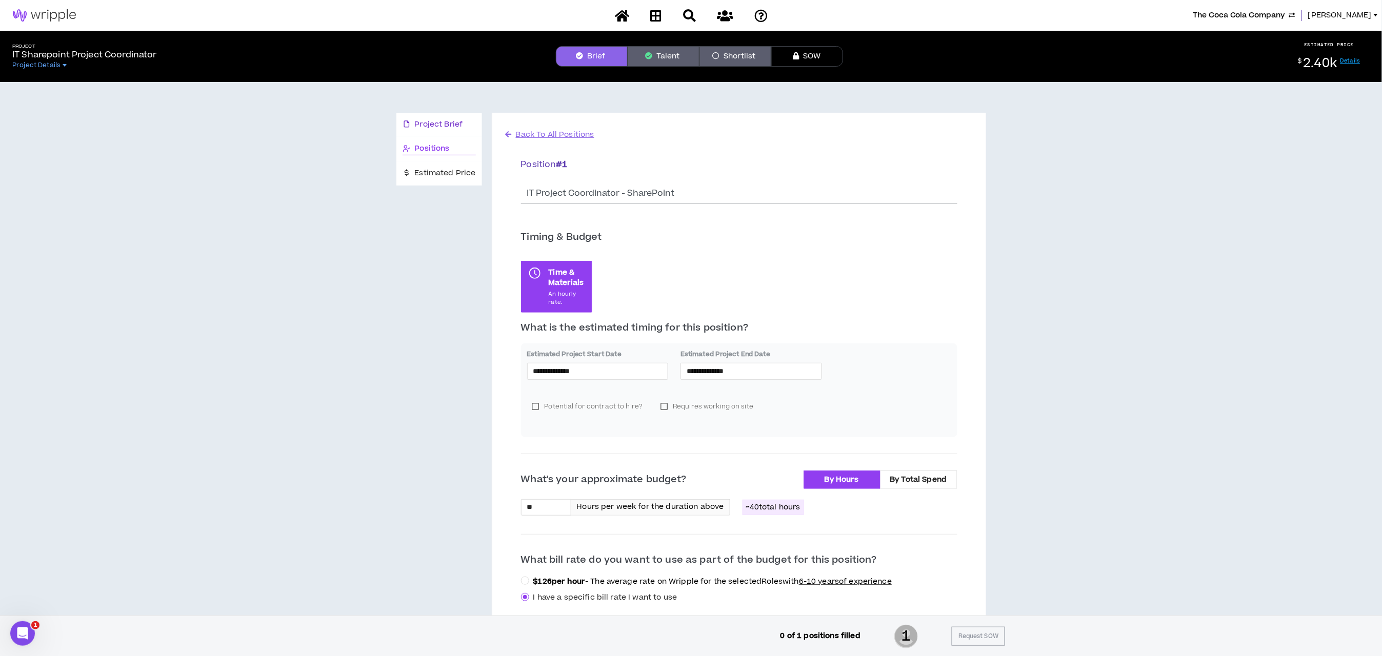
click at [440, 123] on span "Project Brief" at bounding box center [439, 124] width 48 height 11
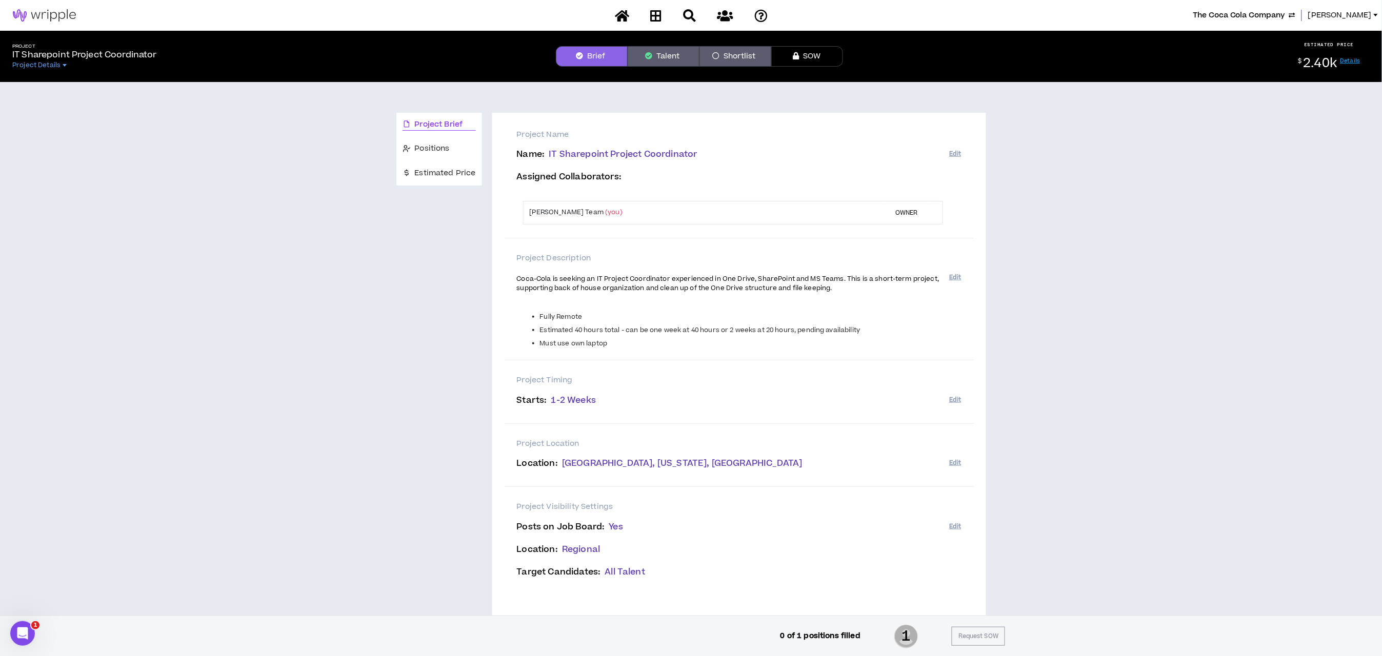
click at [672, 55] on button "Talent" at bounding box center [663, 56] width 72 height 21
